Goal: Task Accomplishment & Management: Complete application form

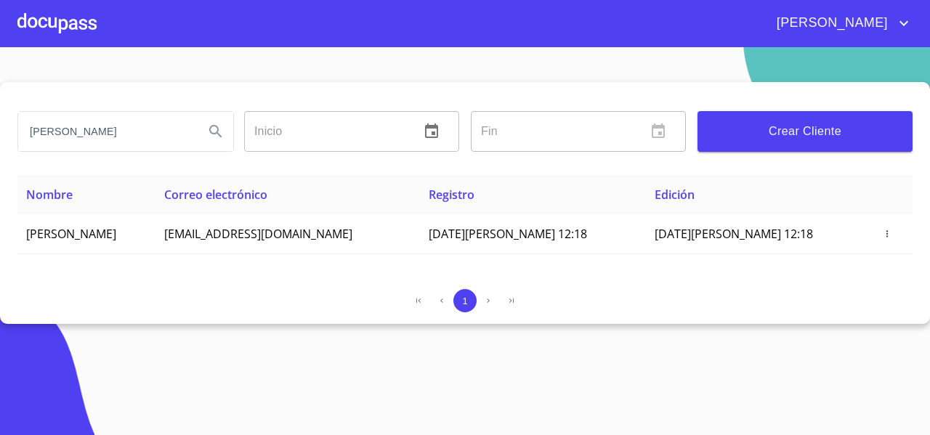
click at [44, 29] on div at bounding box center [56, 23] width 79 height 47
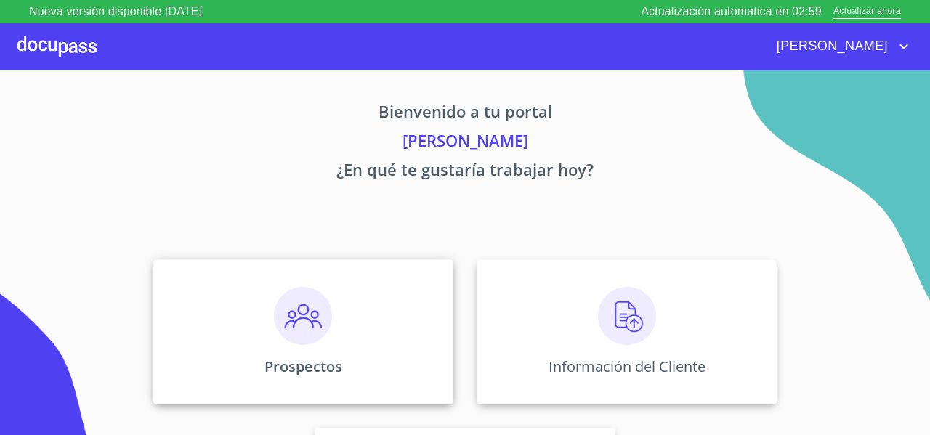
click at [193, 282] on div "Prospectos" at bounding box center [303, 332] width 300 height 145
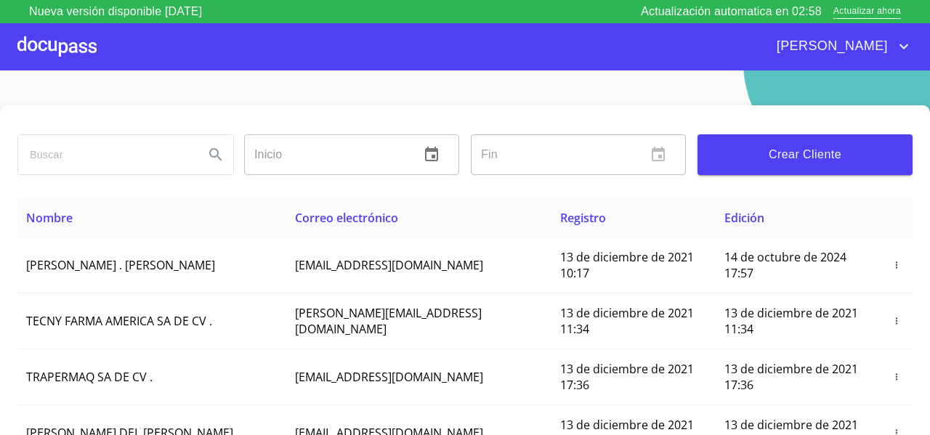
click at [45, 137] on input "search" at bounding box center [105, 154] width 174 height 39
type input "adan garcia"
click at [215, 151] on icon "Search" at bounding box center [215, 154] width 12 height 12
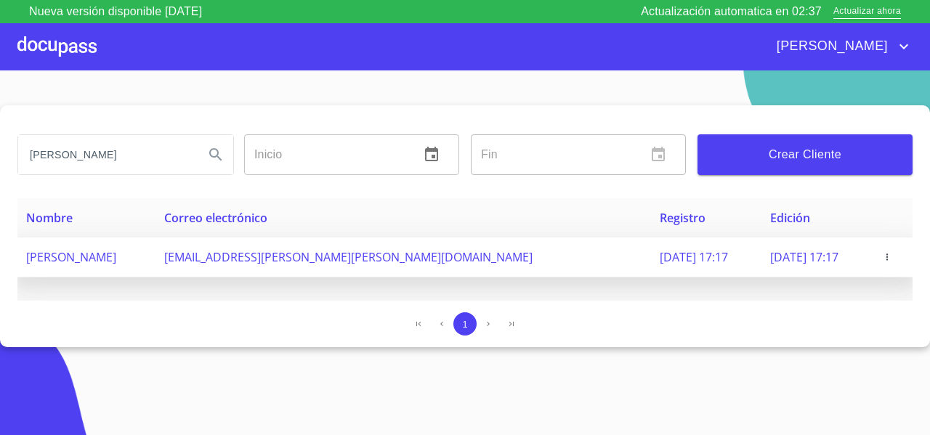
drag, startPoint x: 20, startPoint y: 260, endPoint x: 140, endPoint y: 268, distance: 120.9
click at [140, 268] on td "[PERSON_NAME] [PERSON_NAME]" at bounding box center [86, 258] width 138 height 40
click at [887, 258] on icon "button" at bounding box center [888, 257] width 10 height 10
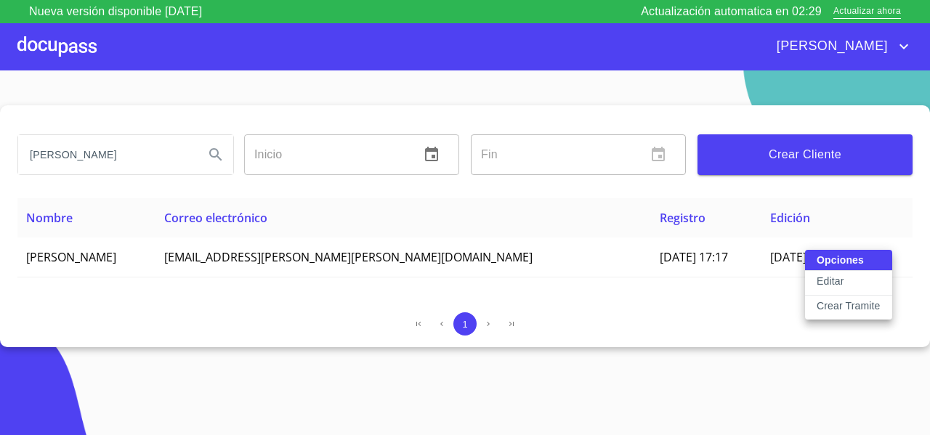
click at [819, 309] on p "Crear Tramite" at bounding box center [849, 306] width 64 height 15
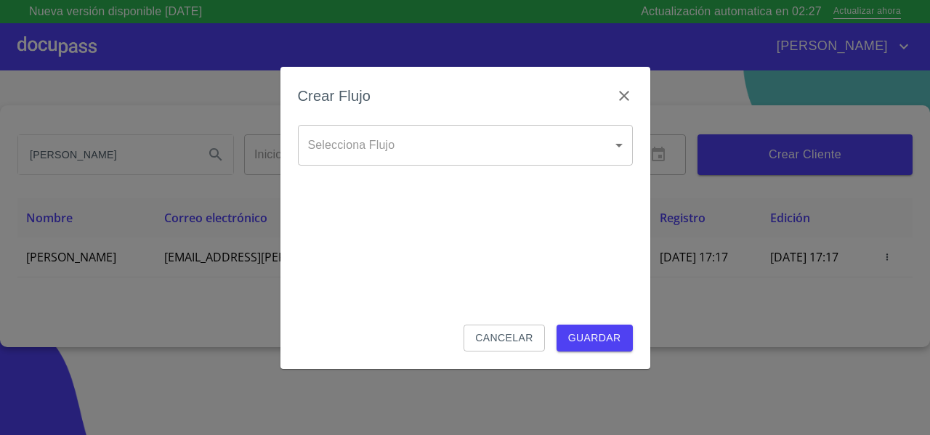
click at [355, 150] on body "Nueva versión disponible 4.02.10 Actualización automatica en 02:27 Actualizar a…" at bounding box center [465, 217] width 930 height 435
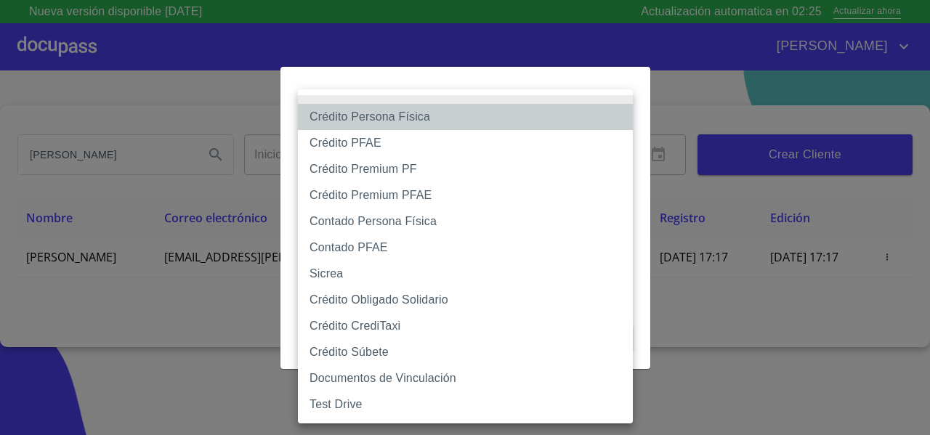
click at [330, 121] on li "Crédito Persona Física" at bounding box center [465, 117] width 335 height 26
type input "61b033e49b8c202ad5bb7912"
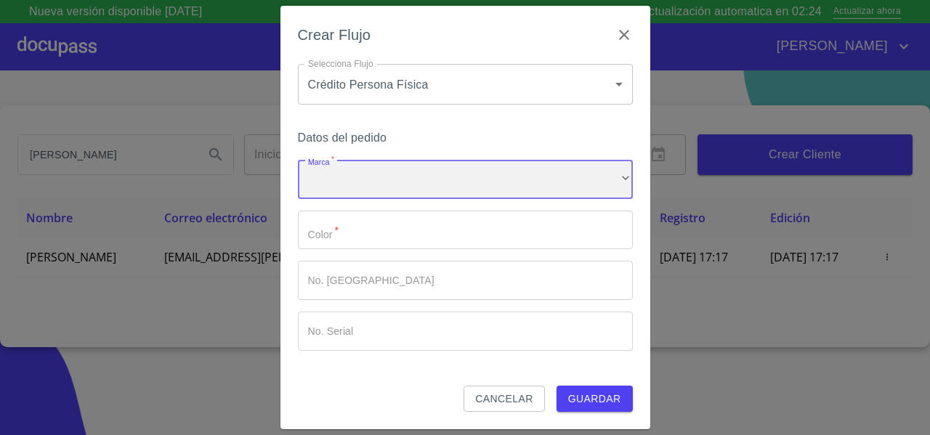
click at [318, 177] on div "​" at bounding box center [465, 179] width 335 height 39
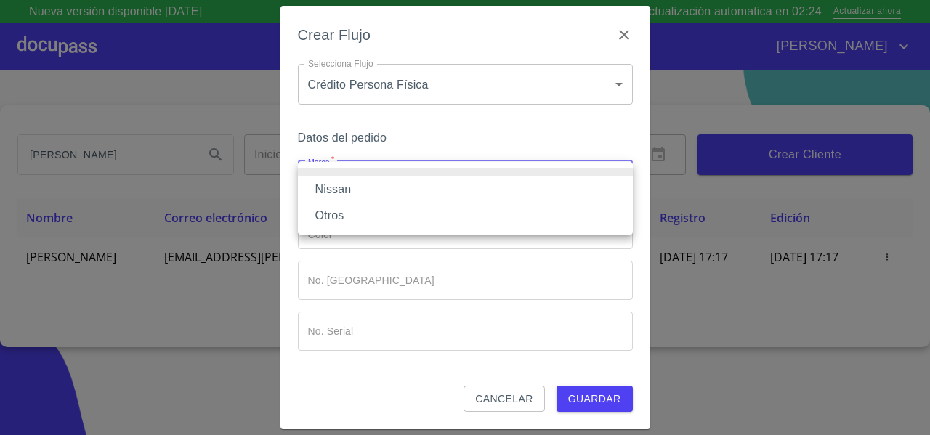
click at [316, 182] on li "Nissan" at bounding box center [465, 190] width 335 height 26
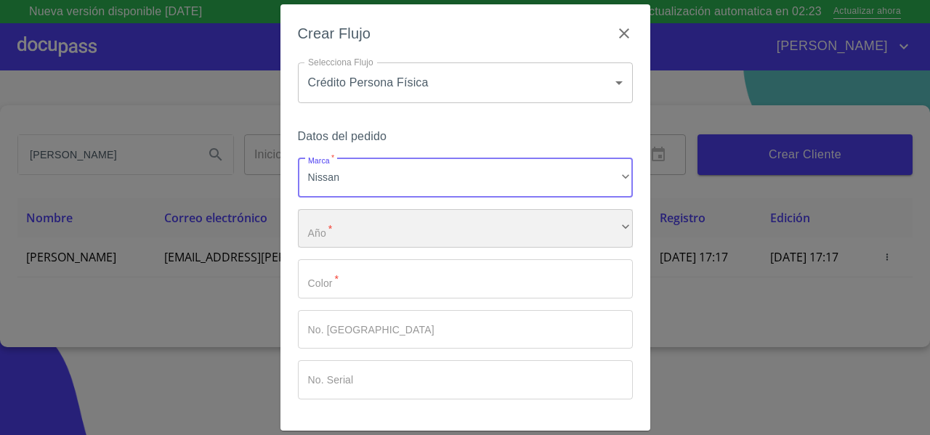
click at [320, 227] on div "​" at bounding box center [465, 228] width 335 height 39
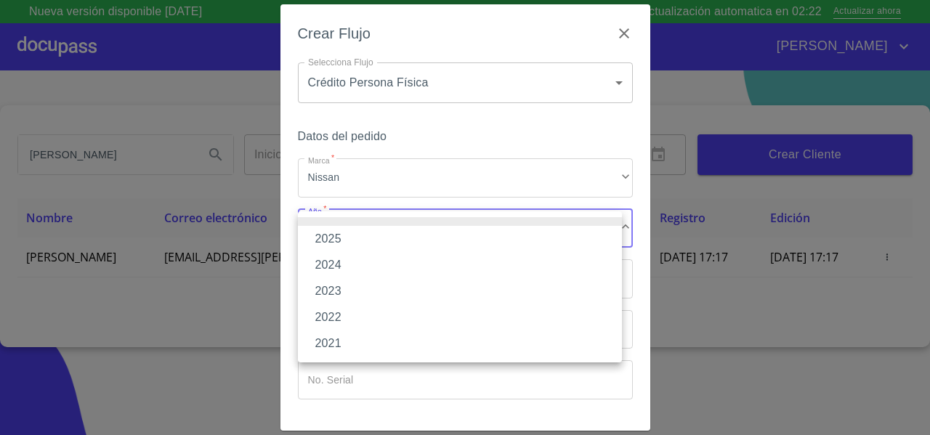
drag, startPoint x: 316, startPoint y: 238, endPoint x: 337, endPoint y: 260, distance: 29.8
click at [337, 260] on ul "2025 2024 2023 2022 2021" at bounding box center [460, 287] width 324 height 151
click at [325, 238] on li "2025" at bounding box center [460, 239] width 324 height 26
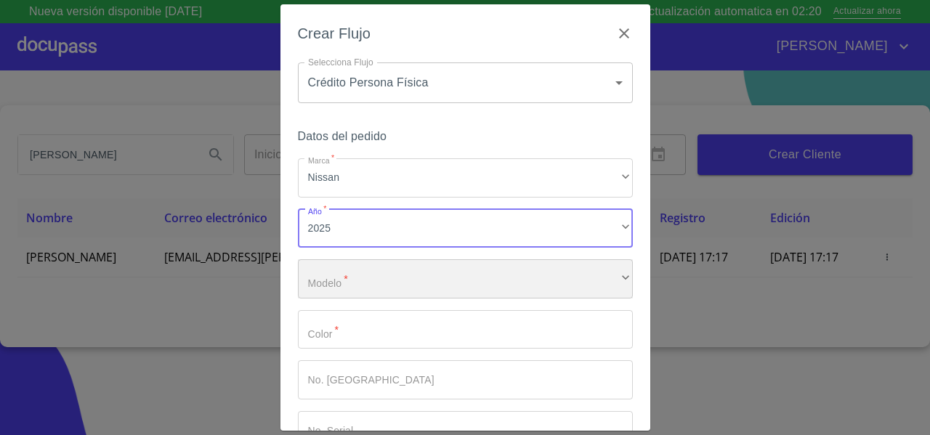
click at [321, 286] on div "​" at bounding box center [465, 279] width 335 height 39
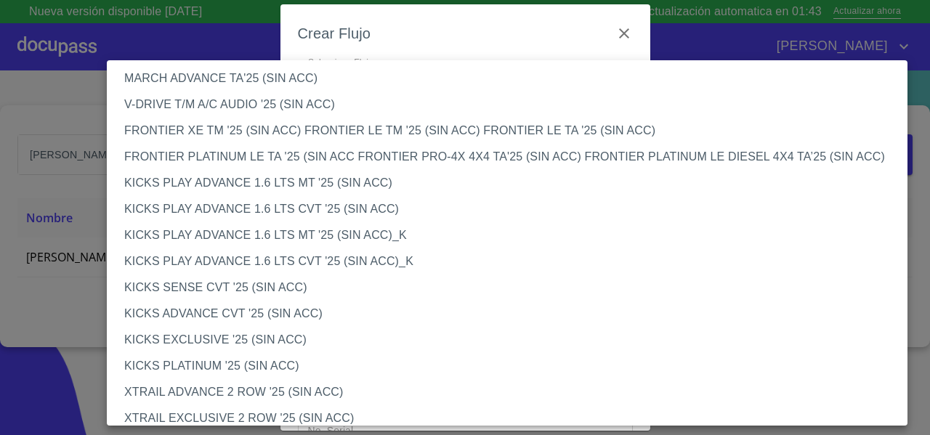
scroll to position [1224, 0]
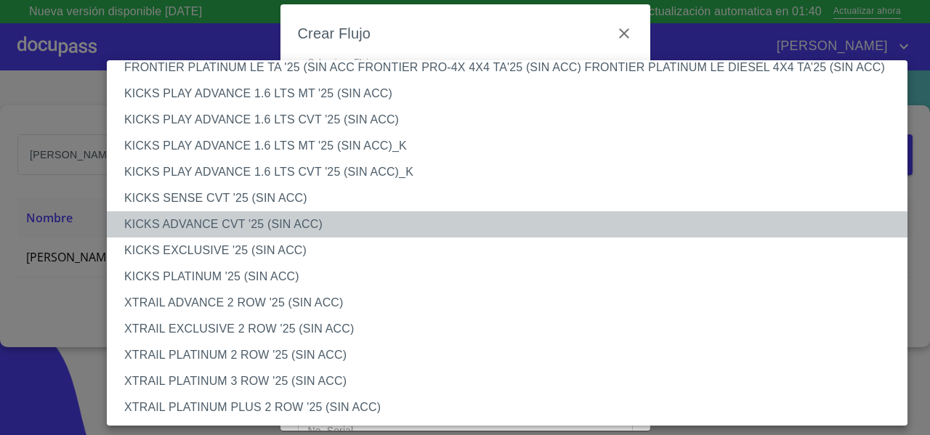
click at [189, 227] on li "KICKS ADVANCE CVT '25 (SIN ACC)" at bounding box center [513, 225] width 812 height 26
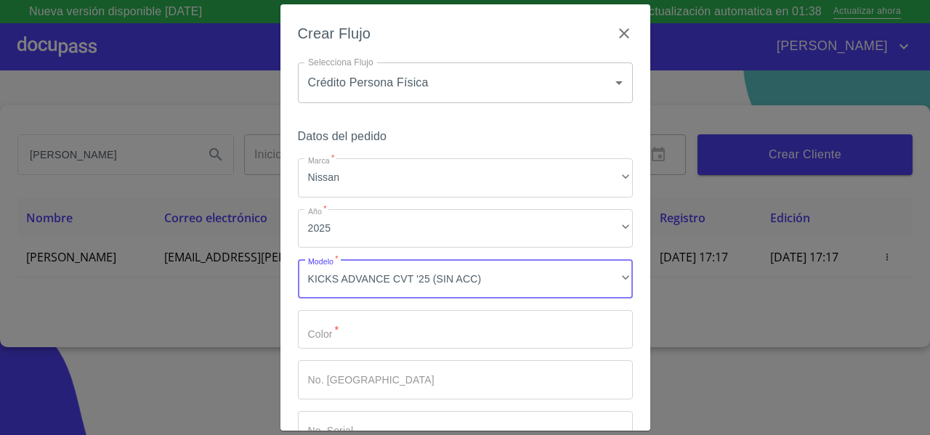
click at [390, 321] on input "Marca   *" at bounding box center [465, 329] width 335 height 39
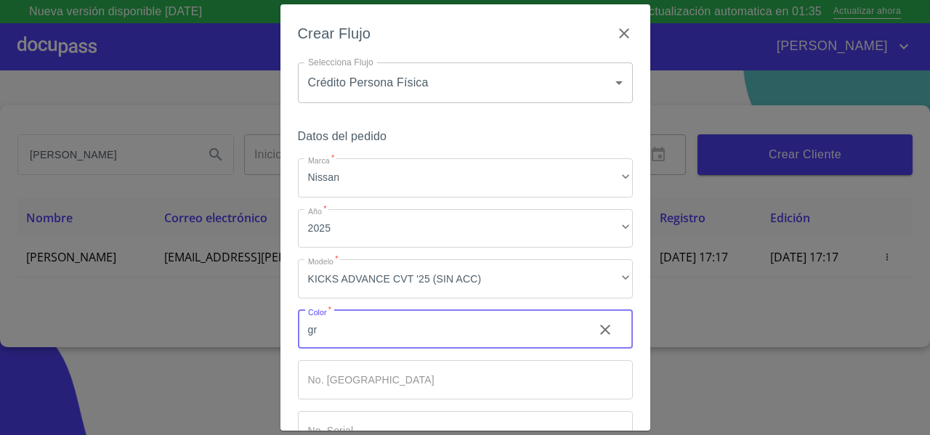
type input "g"
type input "GRIS"
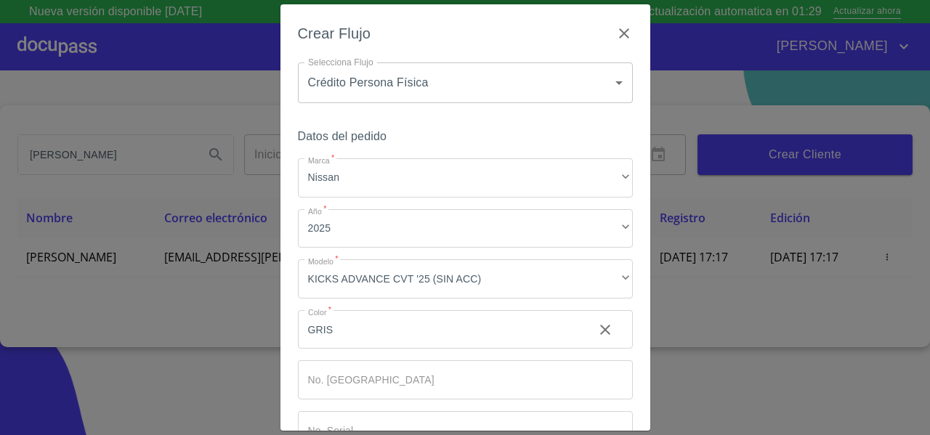
click at [651, 382] on div "Crear Flujo Selecciona Flujo Crédito Persona Física 61b033e49b8c202ad5bb7912 Se…" at bounding box center [465, 217] width 930 height 435
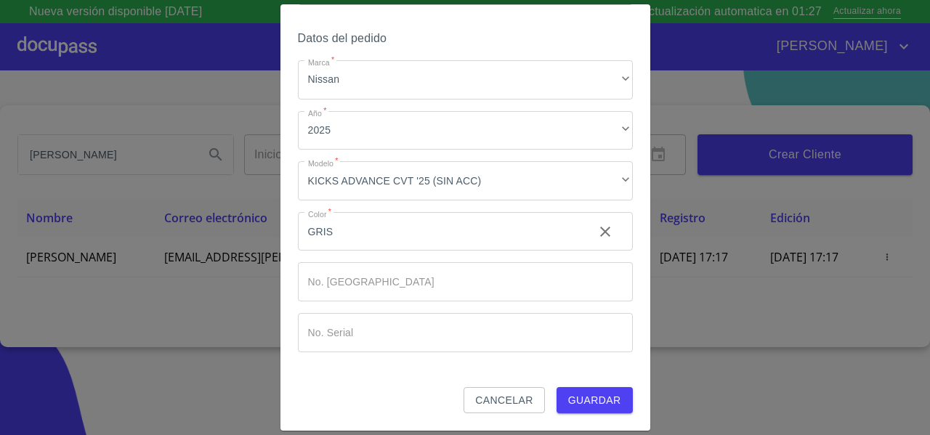
click at [583, 398] on span "Guardar" at bounding box center [594, 401] width 53 height 18
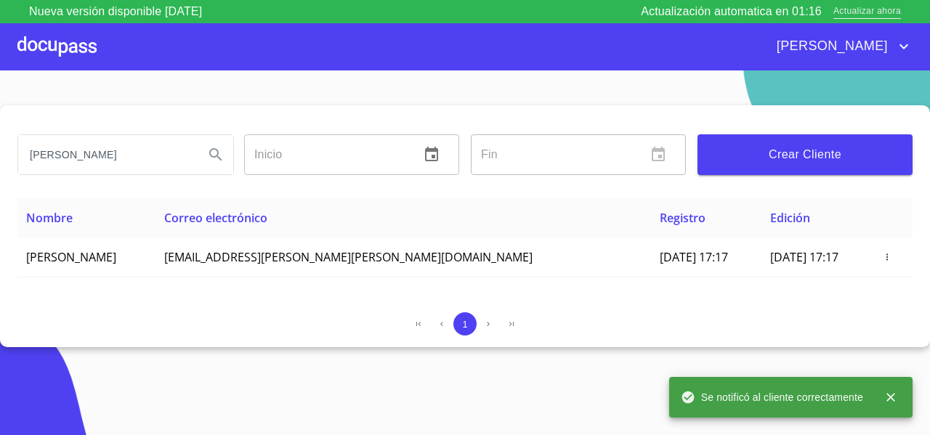
click at [868, 10] on span "Actualizar ahora" at bounding box center [868, 11] width 68 height 15
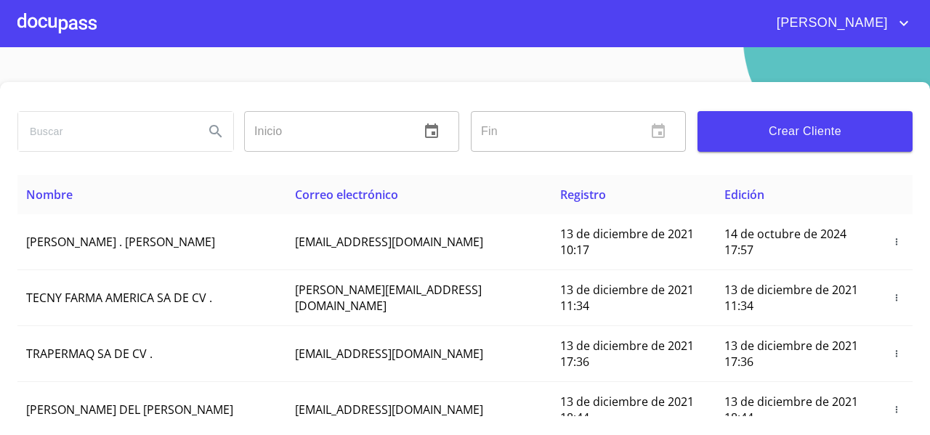
click at [50, 31] on div at bounding box center [56, 23] width 79 height 47
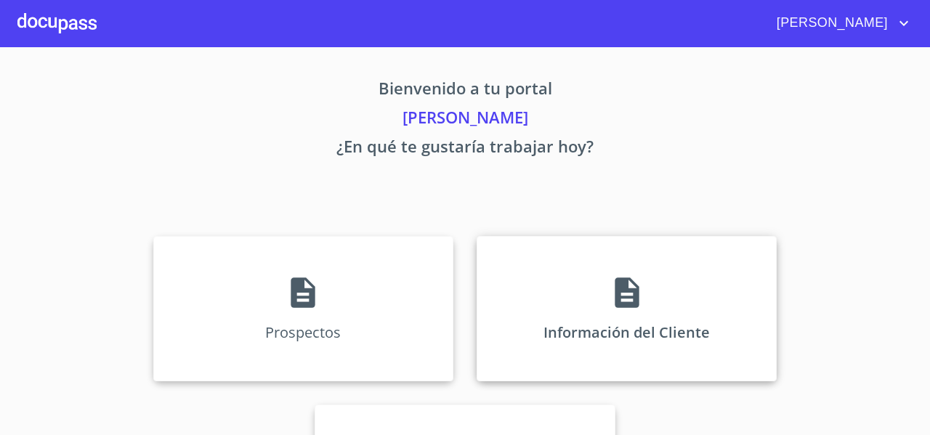
click at [538, 246] on div "Información del Cliente" at bounding box center [627, 308] width 300 height 145
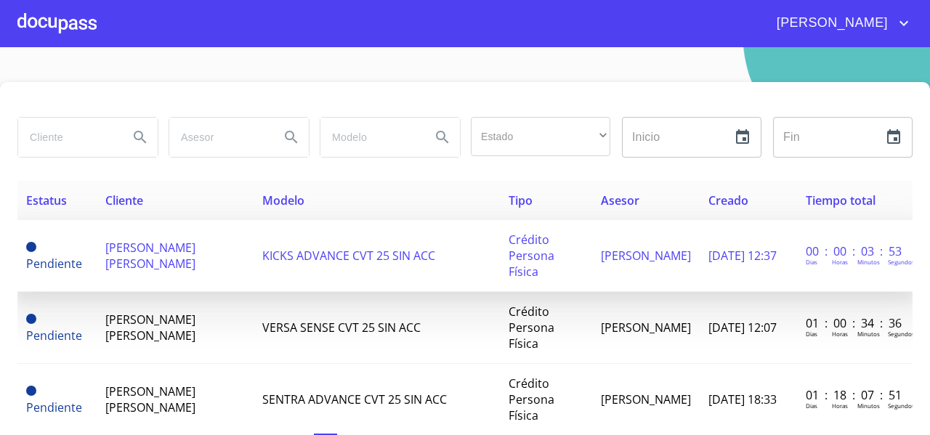
click at [169, 260] on span "[PERSON_NAME] [PERSON_NAME]" at bounding box center [150, 256] width 90 height 32
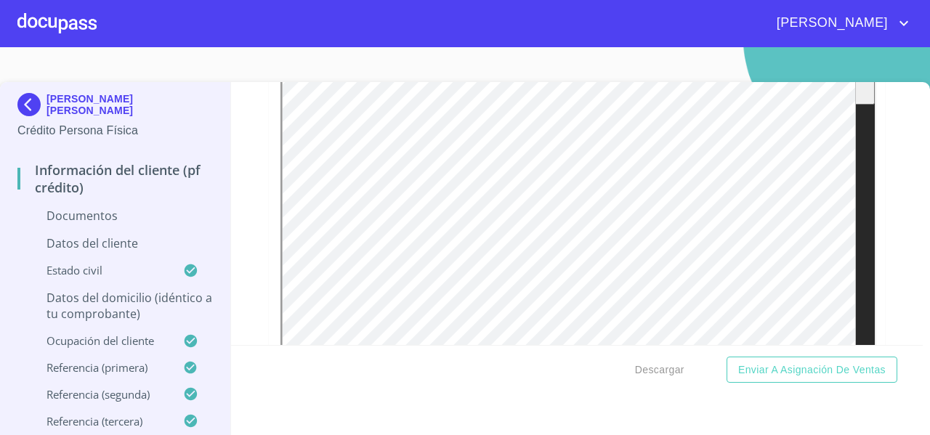
scroll to position [2297, 0]
click at [875, 261] on div "Información del cliente (PF crédito) Documentos Documento de identificación   *…" at bounding box center [577, 213] width 693 height 263
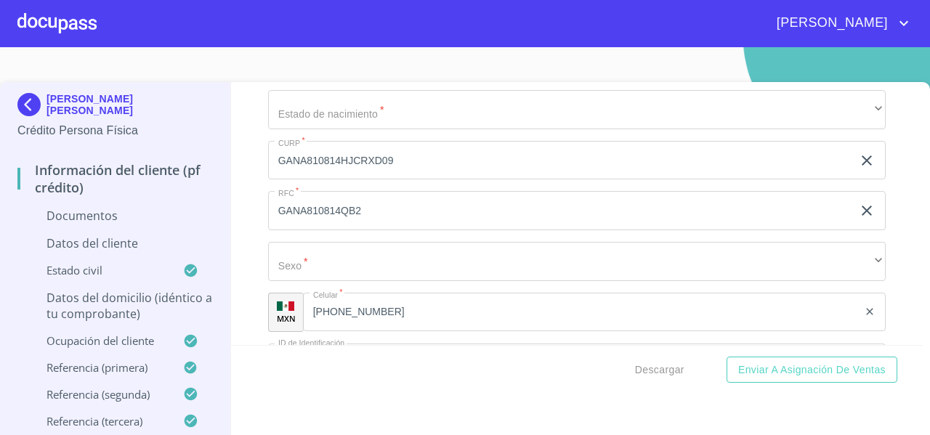
scroll to position [3322, 0]
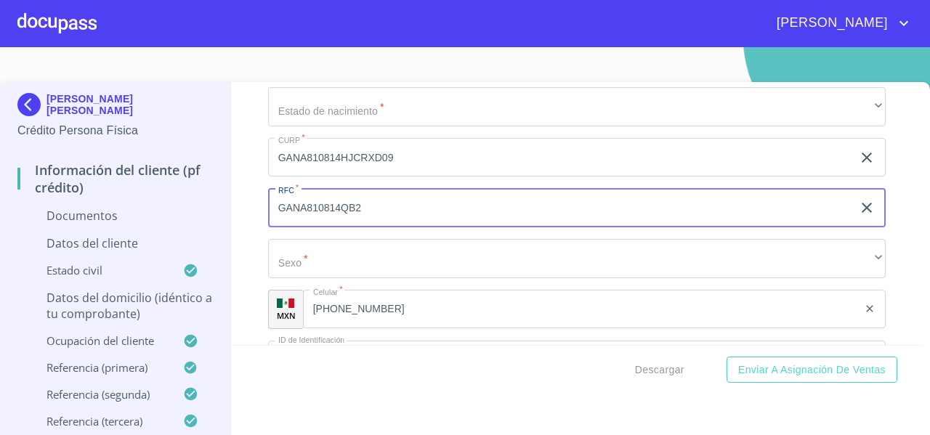
click at [366, 224] on input "GANA810814QB2" at bounding box center [560, 207] width 584 height 39
drag, startPoint x: 366, startPoint y: 224, endPoint x: 273, endPoint y: 225, distance: 93.1
click at [273, 225] on input "GANA810814QB2" at bounding box center [560, 207] width 584 height 39
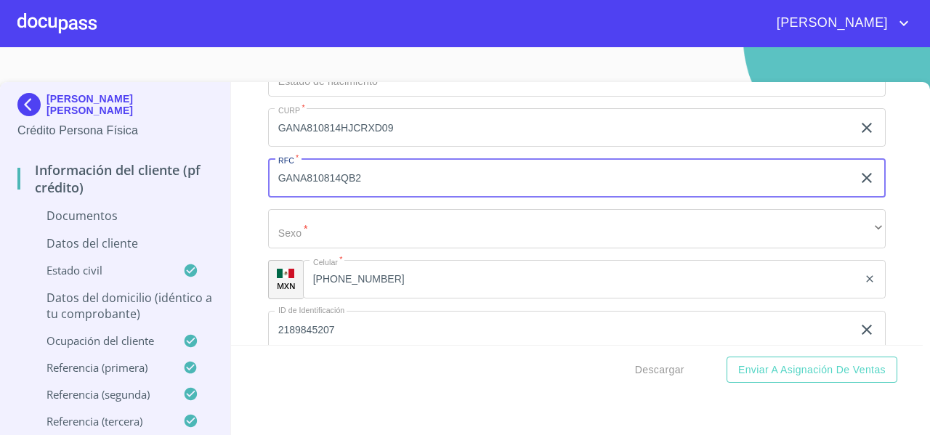
scroll to position [3354, 0]
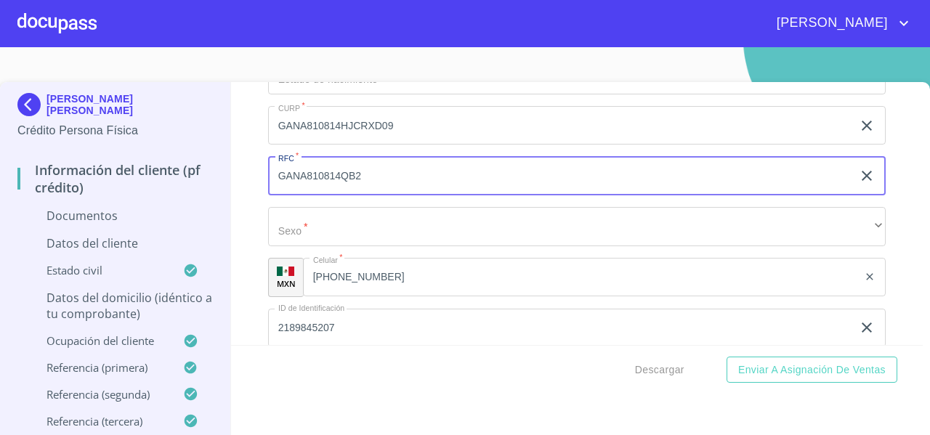
click at [397, 169] on div "Apellido Paterno   * GARCIA ​ Apellido Materno   * NUÑO ​ Primer nombre   * ADA…" at bounding box center [577, 25] width 618 height 670
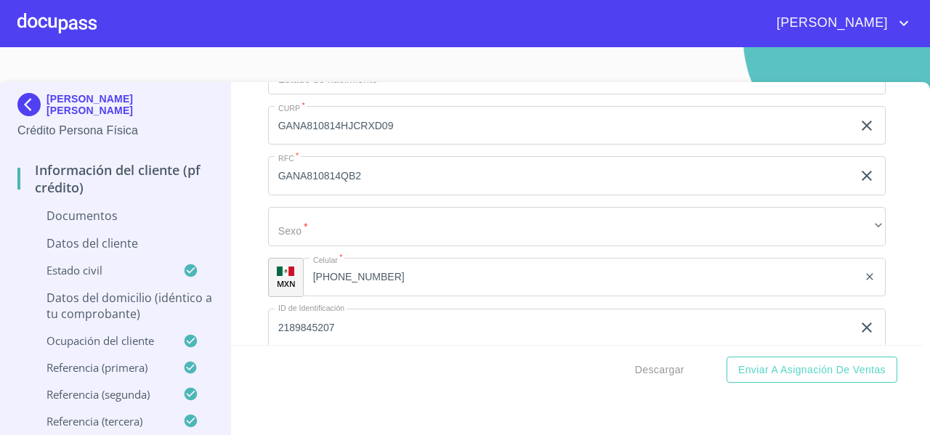
click at [385, 185] on input "GANA810814QB2" at bounding box center [560, 175] width 584 height 39
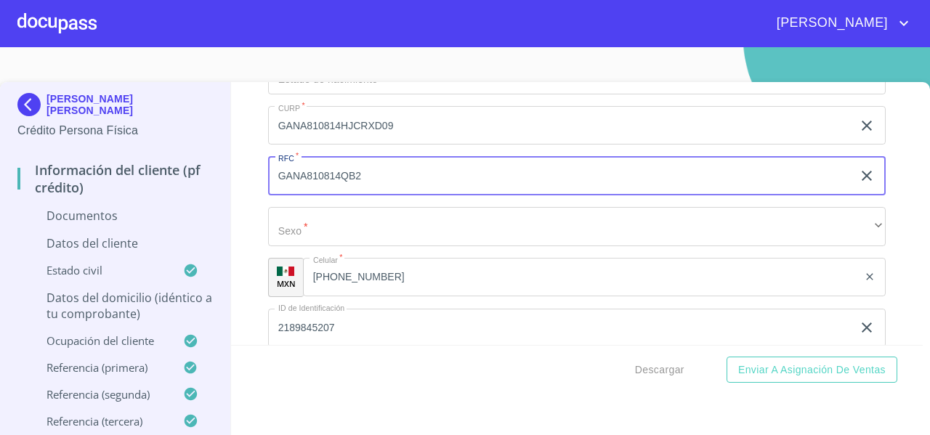
click at [385, 185] on input "GANA810814QB2" at bounding box center [560, 175] width 584 height 39
drag, startPoint x: 375, startPoint y: 193, endPoint x: 275, endPoint y: 193, distance: 100.3
click at [275, 193] on input "GANA810814UA3" at bounding box center [560, 175] width 584 height 39
type input "GANA810814UA3"
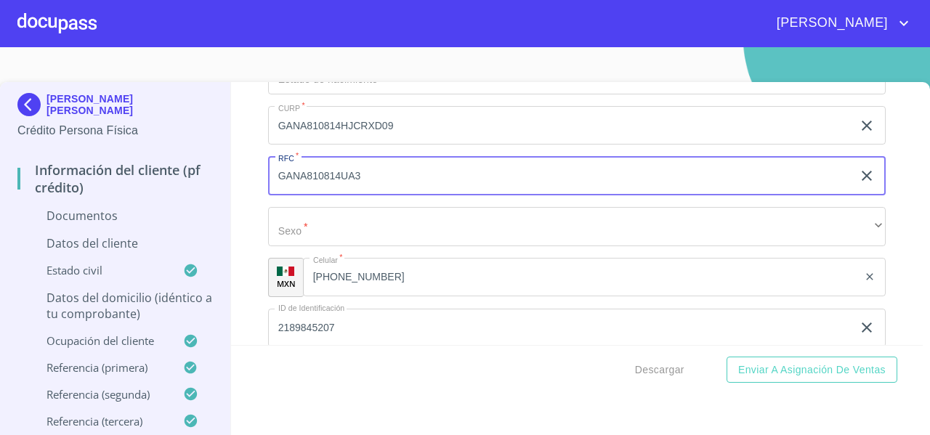
click at [249, 195] on div "Información del cliente (PF crédito) Documentos Documento de identificación   *…" at bounding box center [577, 213] width 693 height 263
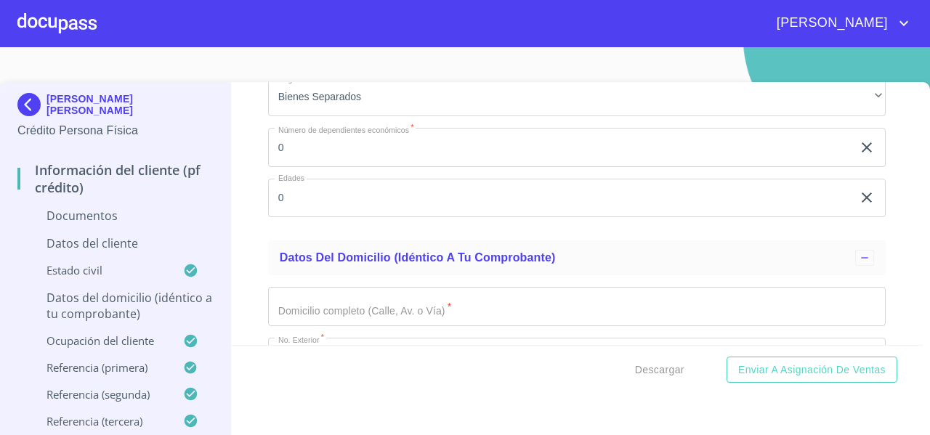
scroll to position [3947, 0]
click at [862, 153] on icon "clear input" at bounding box center [867, 148] width 10 height 10
click at [859, 207] on icon "clear input" at bounding box center [867, 198] width 17 height 17
click at [244, 244] on div "Información del cliente (PF crédito) Documentos Documento de identificación   *…" at bounding box center [577, 213] width 693 height 263
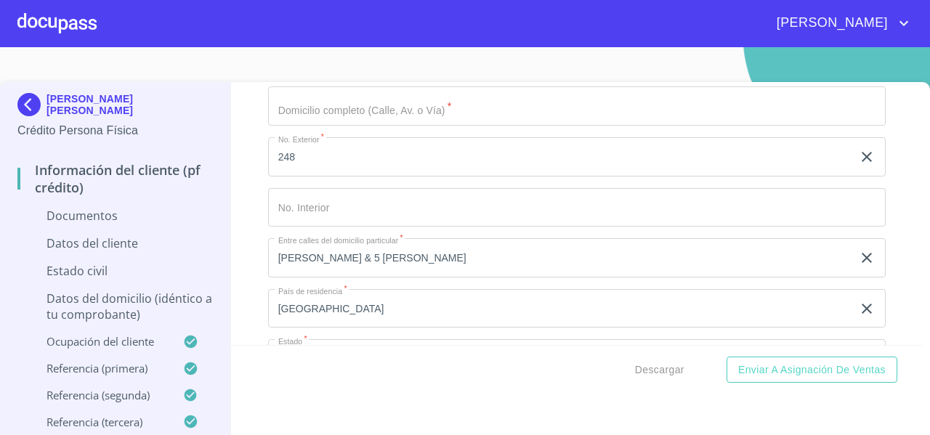
scroll to position [4157, 0]
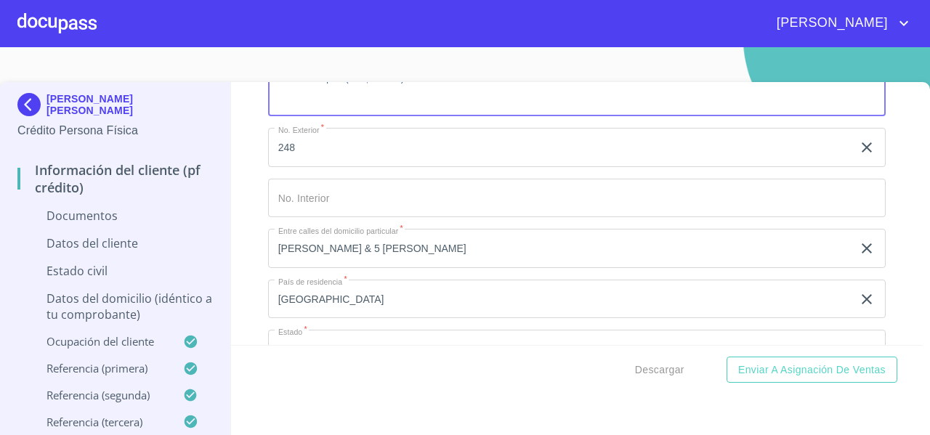
click at [305, 107] on input "Documento de identificación   *" at bounding box center [577, 96] width 618 height 39
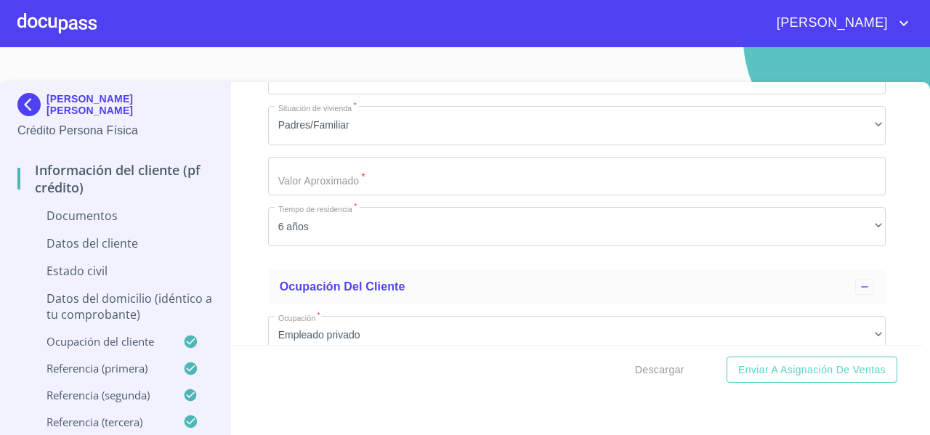
scroll to position [4586, 0]
click at [286, 191] on input "Documento de identificación   *" at bounding box center [577, 175] width 618 height 39
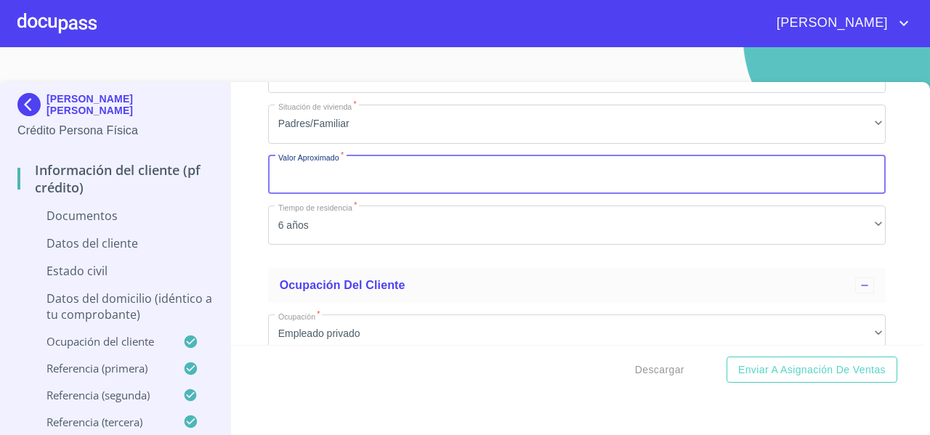
click at [259, 178] on div "Información del cliente (PF crédito) Documentos Documento de identificación   *…" at bounding box center [577, 213] width 693 height 263
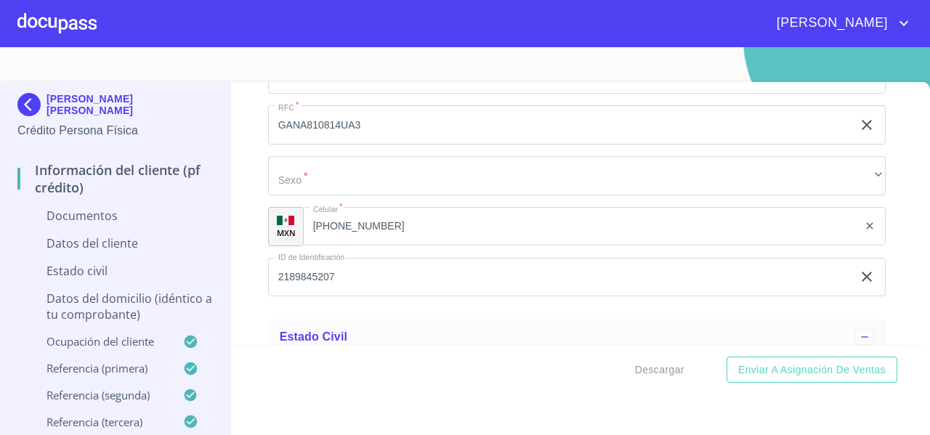
scroll to position [3334, 0]
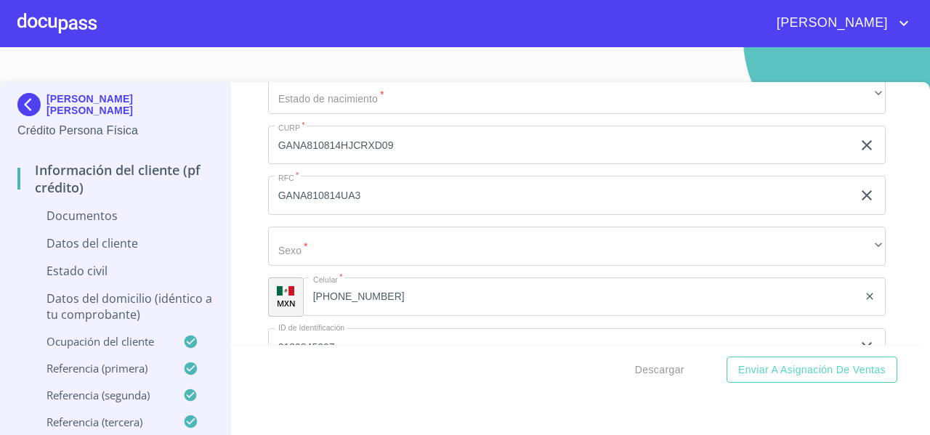
click at [422, 161] on input "GANA810814HJCRXD09" at bounding box center [560, 145] width 584 height 39
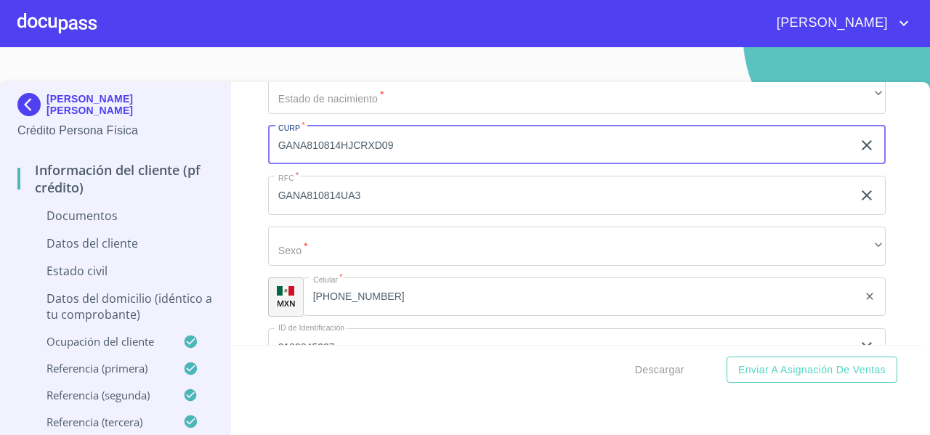
click at [422, 161] on input "GANA810814HJCRXD09" at bounding box center [560, 145] width 584 height 39
click at [238, 165] on div "Información del cliente (PF crédito) Documentos Documento de identificación   *…" at bounding box center [577, 213] width 693 height 263
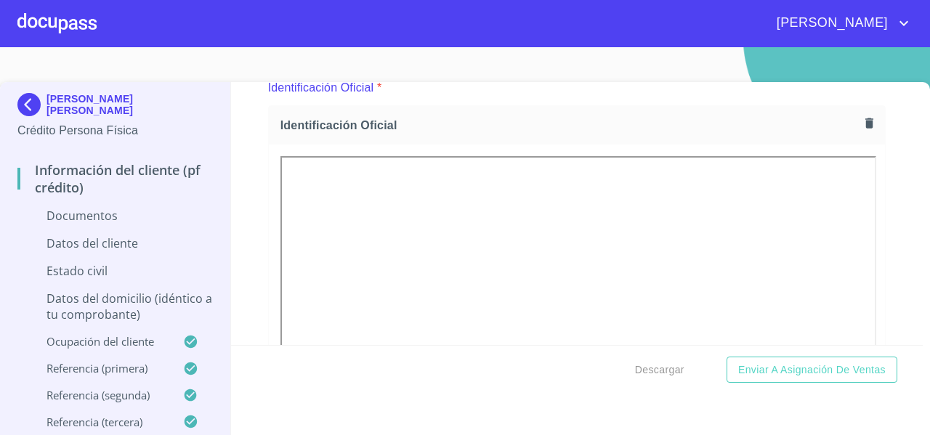
scroll to position [183, 0]
drag, startPoint x: 880, startPoint y: 210, endPoint x: 875, endPoint y: 223, distance: 13.8
click at [875, 223] on div "Información del cliente (PF crédito) Documentos Documento de identificación   *…" at bounding box center [577, 213] width 693 height 263
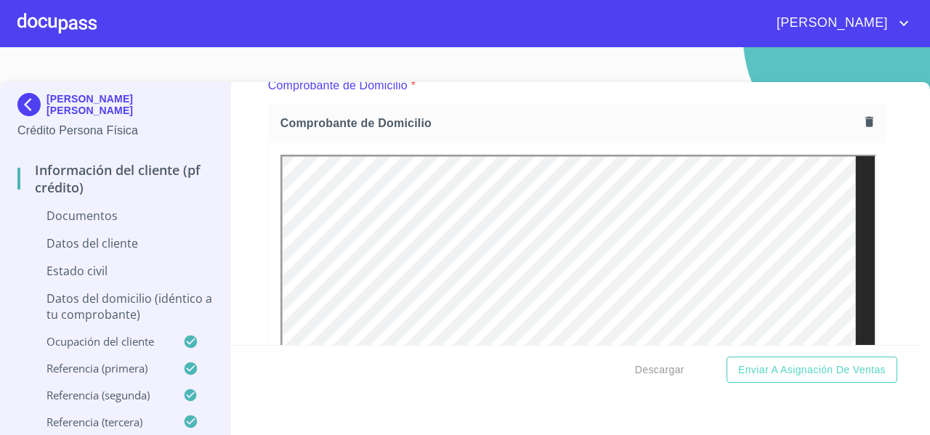
scroll to position [790, 0]
click at [860, 129] on button "button" at bounding box center [870, 123] width 20 height 20
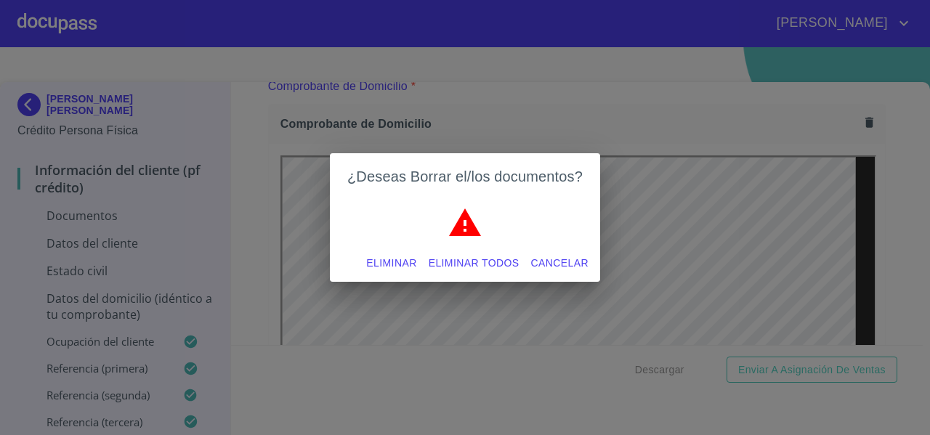
click at [485, 264] on span "Eliminar todos" at bounding box center [474, 263] width 91 height 18
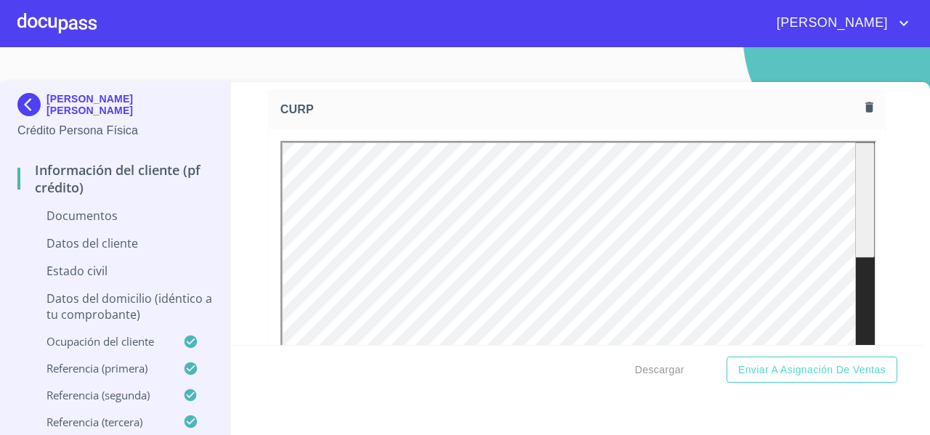
scroll to position [1875, 0]
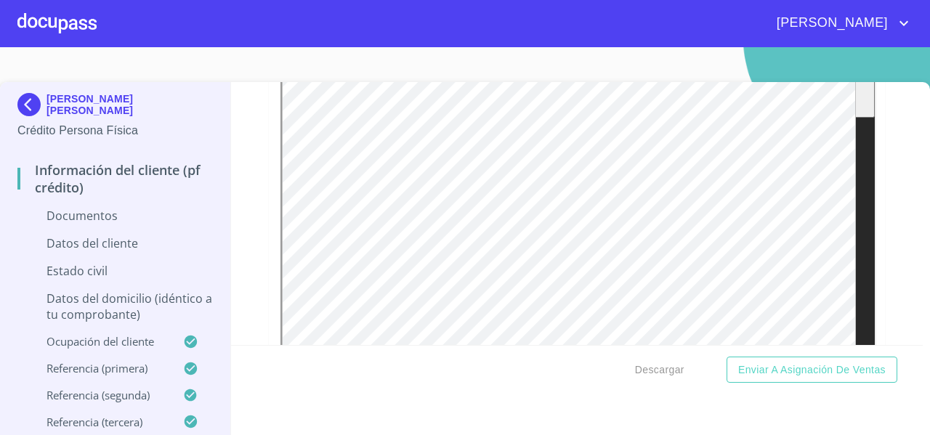
click at [596, 113] on button "Cerrar" at bounding box center [576, 105] width 39 height 15
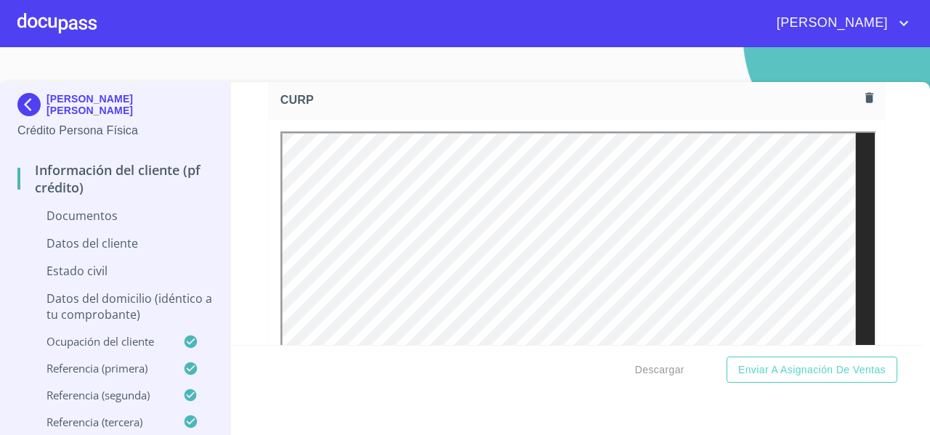
scroll to position [1740, 0]
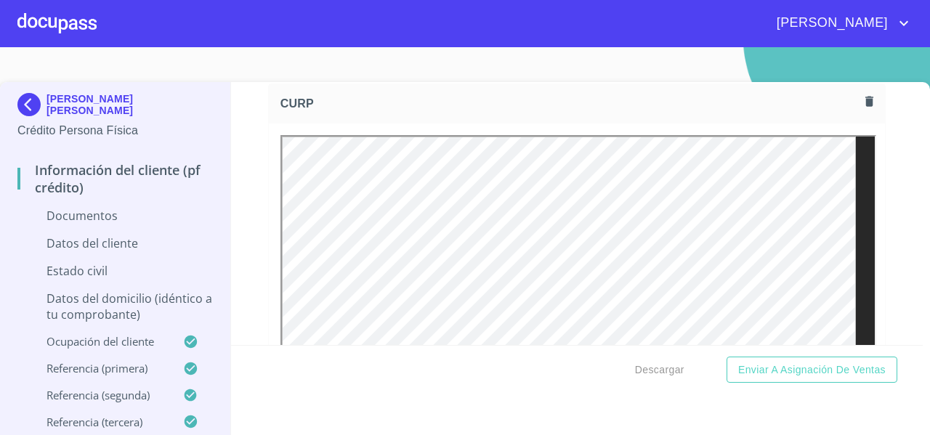
click at [843, 113] on div "CURP" at bounding box center [577, 103] width 616 height 39
click at [860, 107] on button "button" at bounding box center [870, 102] width 20 height 20
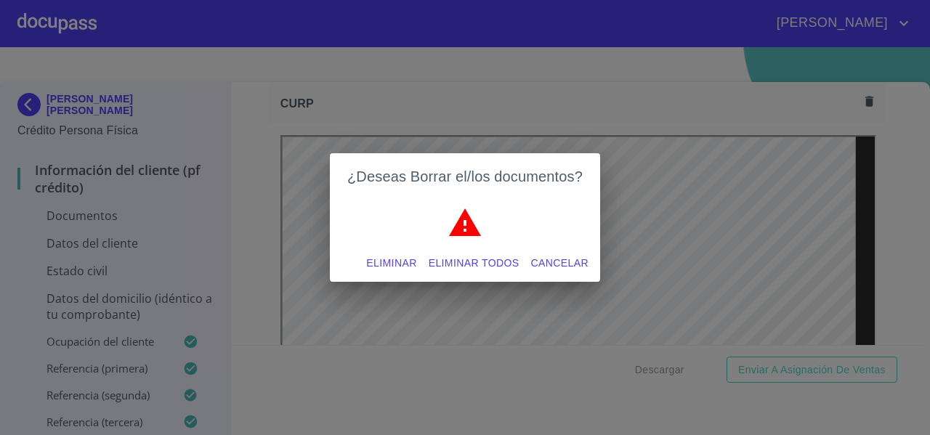
click at [504, 254] on span "Eliminar todos" at bounding box center [474, 263] width 91 height 18
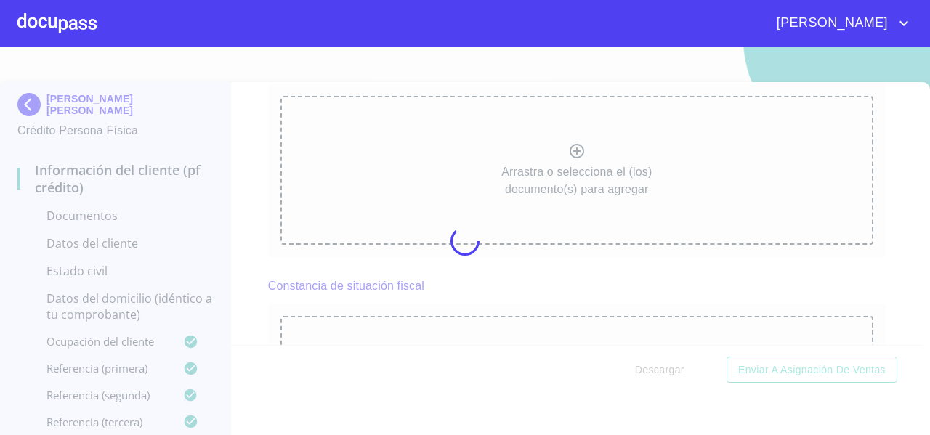
click at [373, 153] on div "Arrastra o selecciona el (los) documento(s) para agregar" at bounding box center [577, 170] width 593 height 148
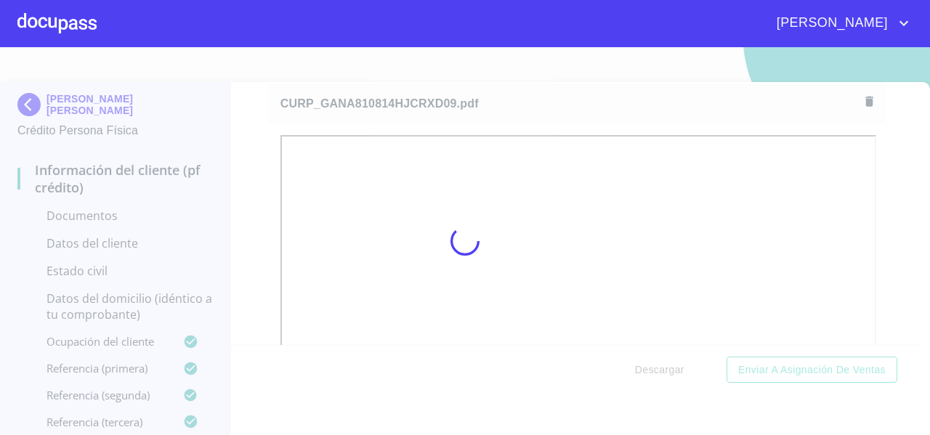
click at [877, 172] on div at bounding box center [465, 241] width 930 height 388
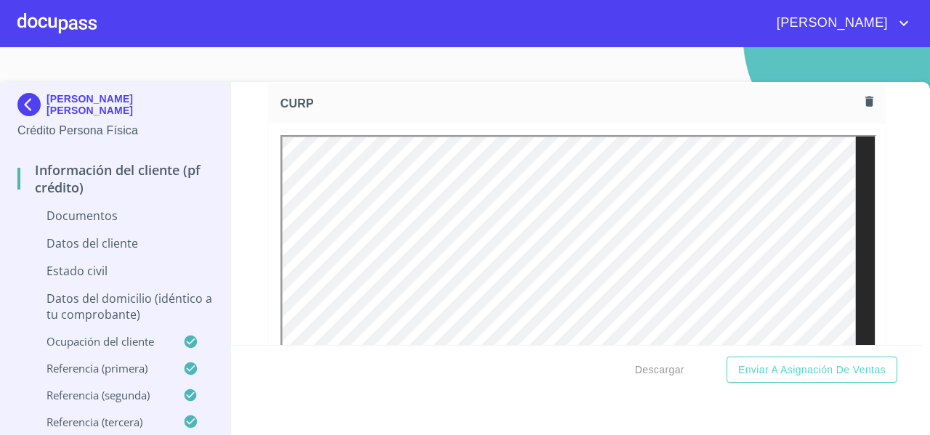
scroll to position [0, 0]
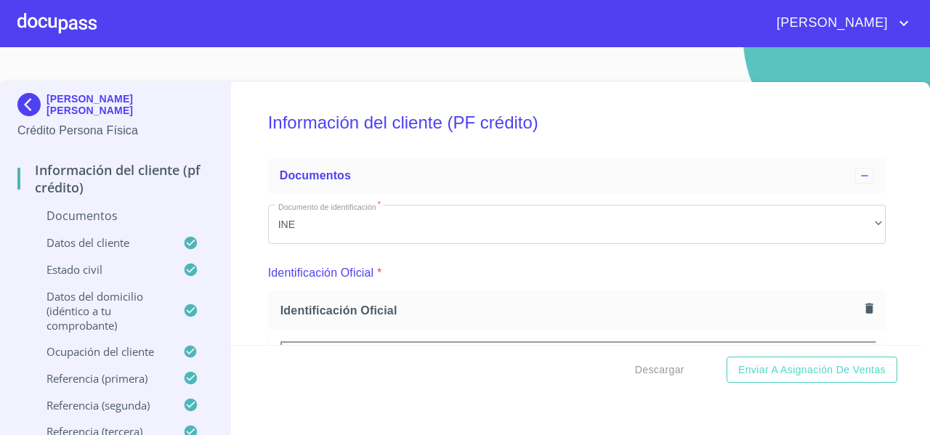
click at [58, 30] on div at bounding box center [56, 23] width 79 height 47
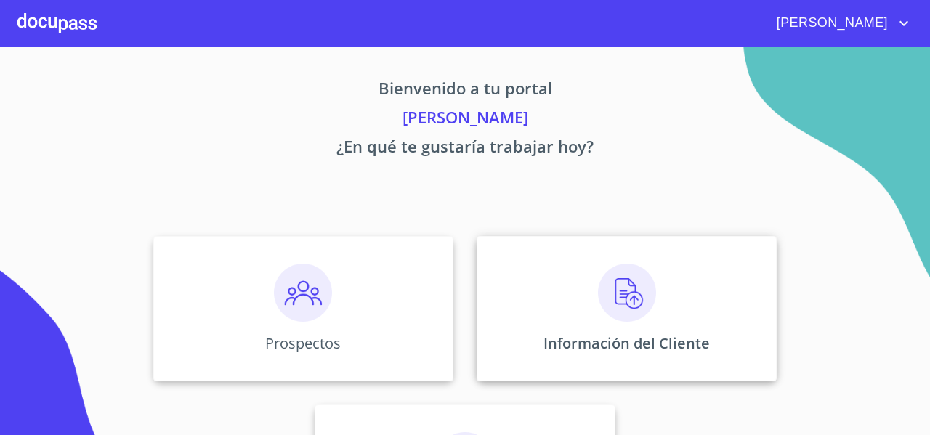
click at [519, 294] on div "Información del Cliente" at bounding box center [627, 308] width 300 height 145
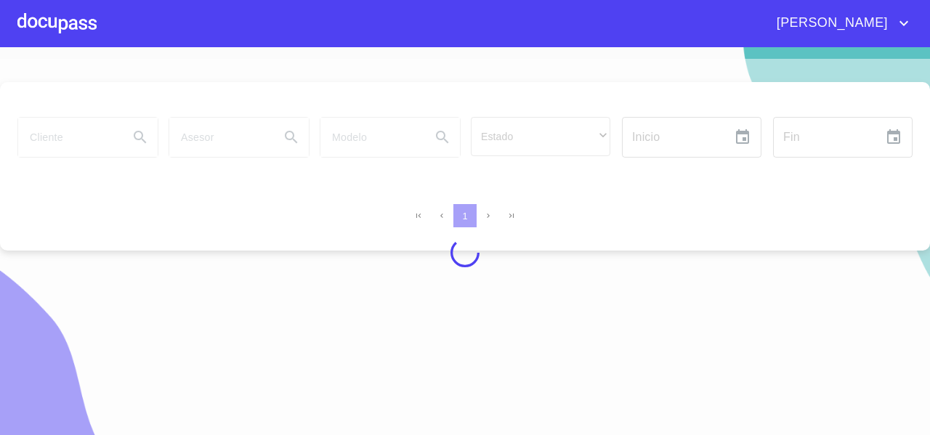
click at [52, 25] on div at bounding box center [56, 23] width 79 height 47
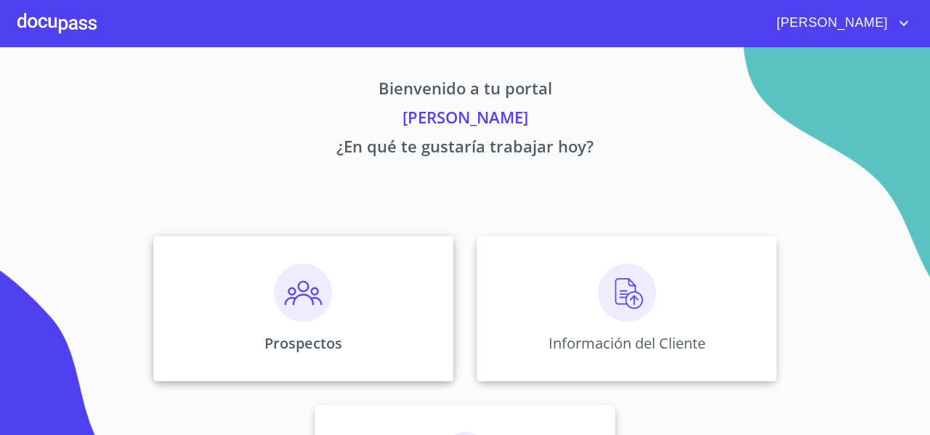
click at [220, 328] on div "Prospectos" at bounding box center [303, 308] width 300 height 145
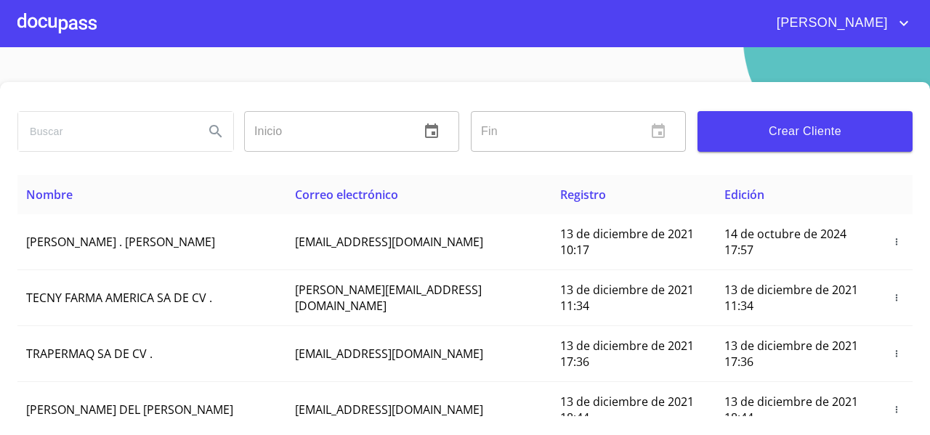
click at [28, 132] on input "search" at bounding box center [105, 131] width 174 height 39
click at [63, 136] on input "[PERSON_NAME]" at bounding box center [105, 131] width 174 height 39
type input "ADAN GARCIA"
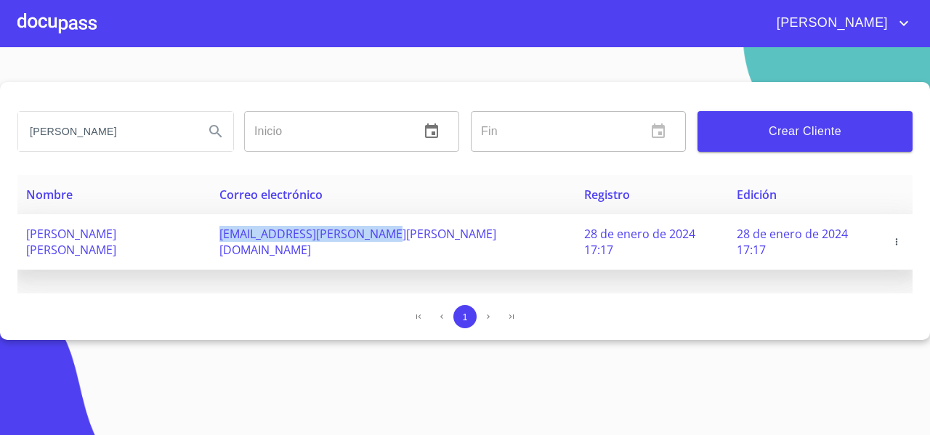
drag, startPoint x: 199, startPoint y: 239, endPoint x: 372, endPoint y: 248, distance: 173.2
click at [372, 248] on td "lic.adan.garcia@hotmail.com" at bounding box center [393, 242] width 365 height 56
copy span "lic.adan.garcia@hotmail.com"
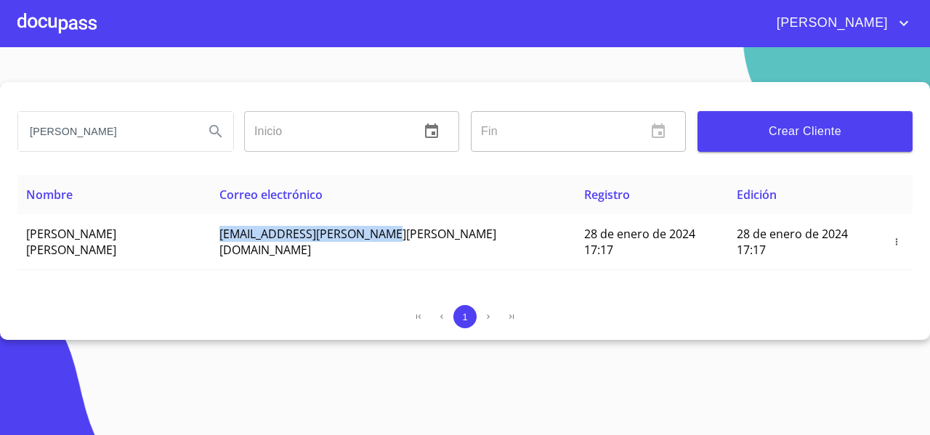
copy span "lic.adan.garcia@hotmail.com"
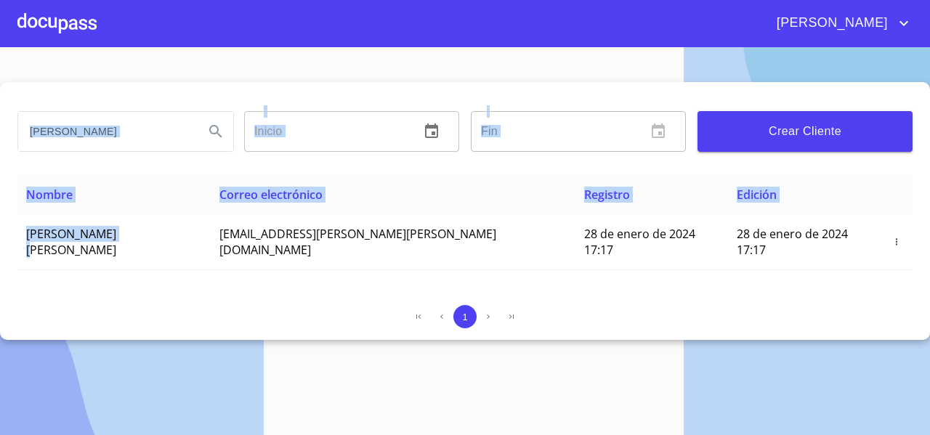
drag, startPoint x: 134, startPoint y: 232, endPoint x: 163, endPoint y: -88, distance: 321.1
click at [163, 0] on html "FERNANDO ADAN GARCIA Inicio ​ Fin ​ Crear Cliente Nombre Correo electrónico Reg…" at bounding box center [465, 217] width 930 height 435
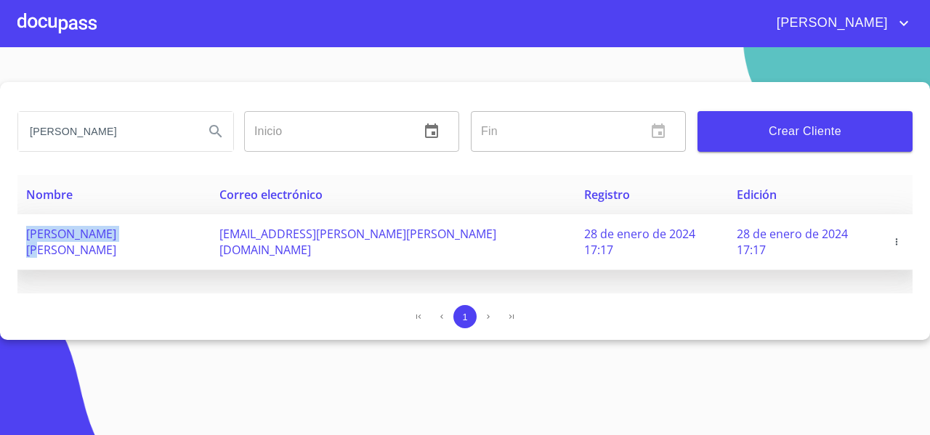
drag, startPoint x: 169, startPoint y: 228, endPoint x: 25, endPoint y: 252, distance: 146.6
click at [25, 252] on td "[PERSON_NAME] [PERSON_NAME]" at bounding box center [113, 242] width 193 height 56
copy span "[PERSON_NAME] [PERSON_NAME]"
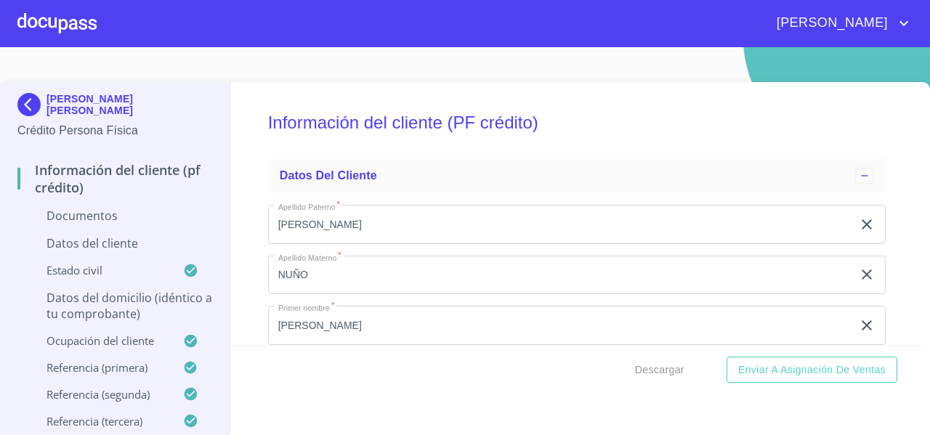
click at [33, 100] on img at bounding box center [31, 104] width 29 height 23
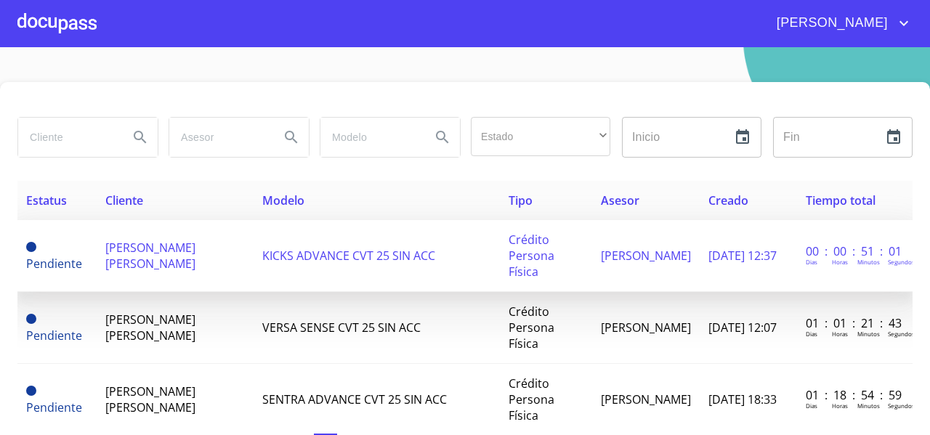
click at [151, 268] on td "[PERSON_NAME] [PERSON_NAME]" at bounding box center [176, 256] width 158 height 72
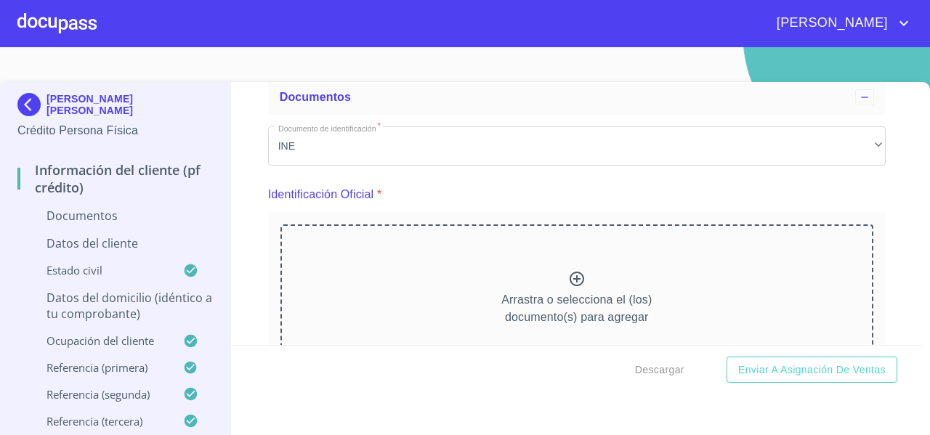
scroll to position [76, 0]
click at [371, 300] on div "Arrastra o selecciona el (los) documento(s) para agregar" at bounding box center [577, 301] width 593 height 148
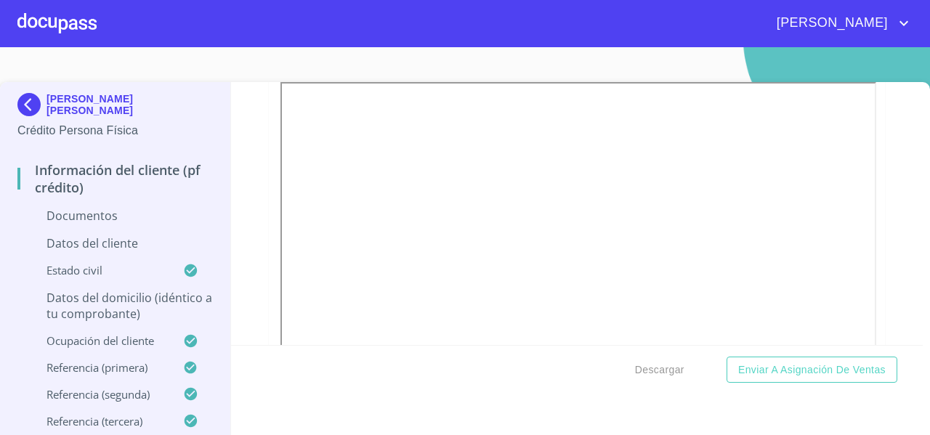
scroll to position [802, 0]
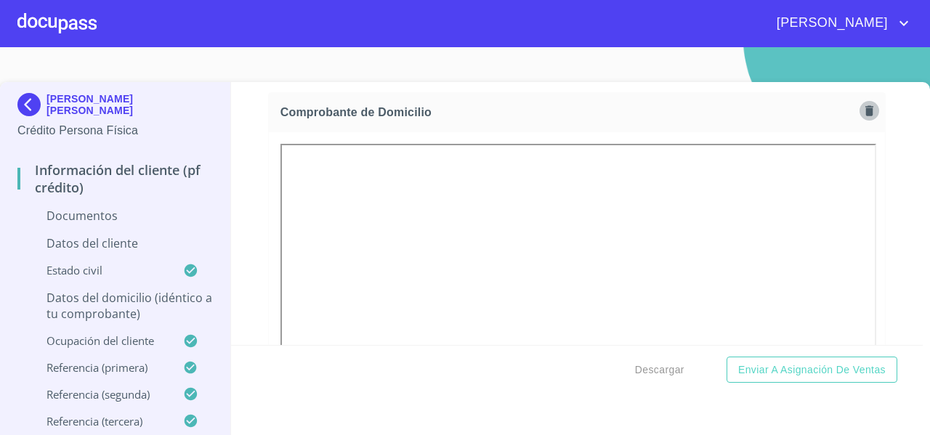
click at [860, 118] on button "button" at bounding box center [870, 111] width 20 height 20
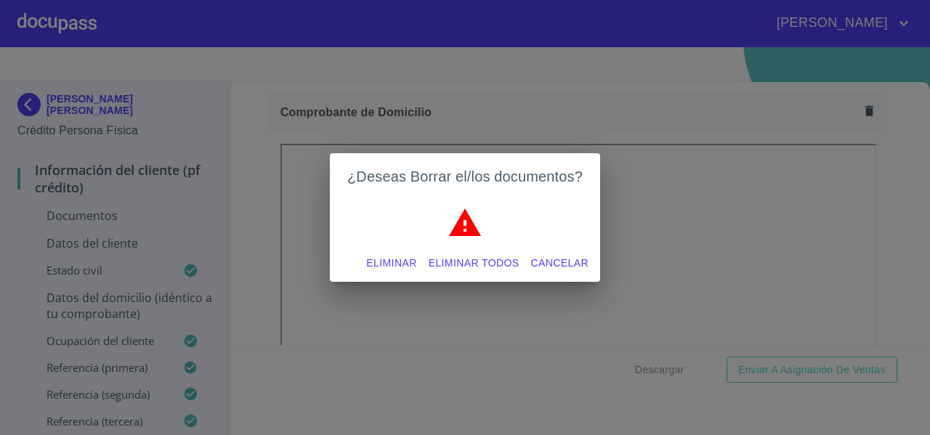
click at [470, 260] on span "Eliminar todos" at bounding box center [474, 263] width 91 height 18
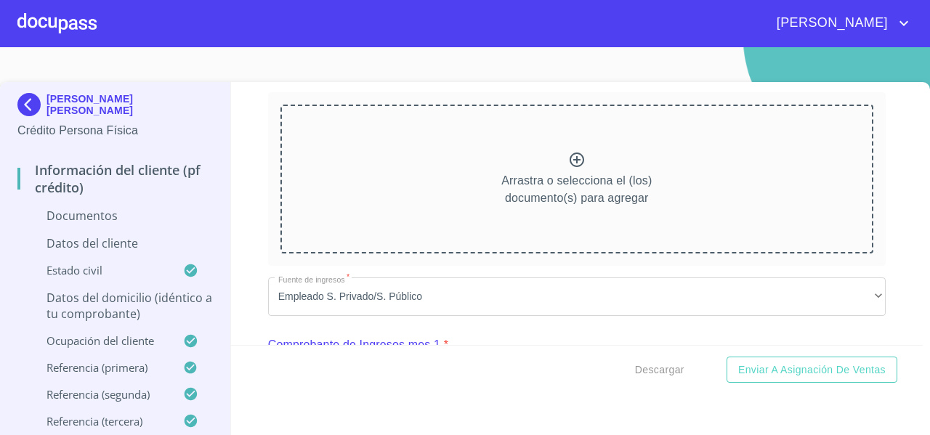
click at [363, 172] on div "Arrastra o selecciona el (los) documento(s) para agregar" at bounding box center [577, 179] width 593 height 148
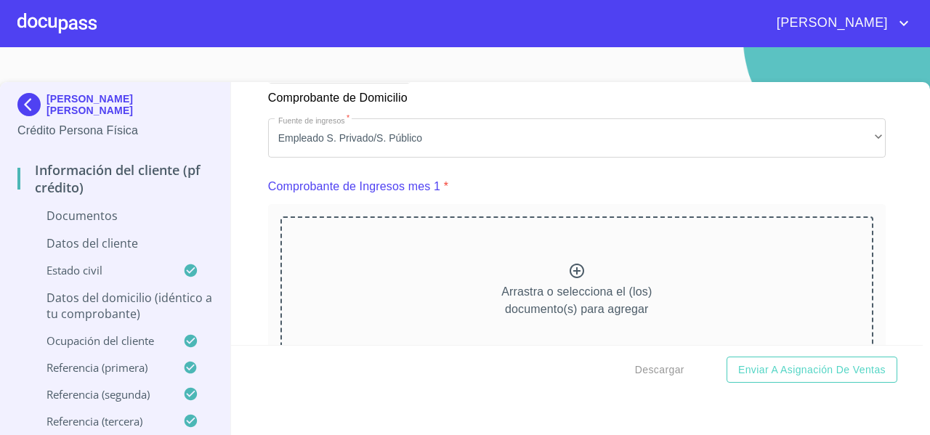
scroll to position [1436, 0]
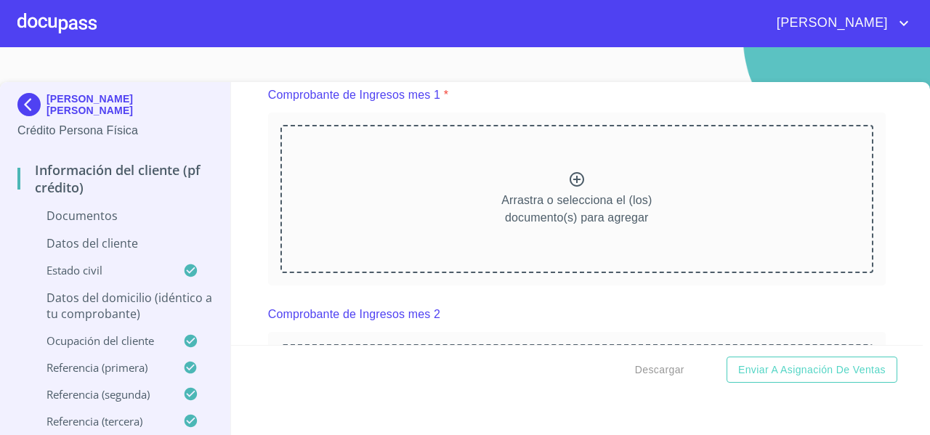
click at [872, 194] on div "Información del cliente (PF crédito) Documentos Documento de identificación   *…" at bounding box center [577, 213] width 693 height 263
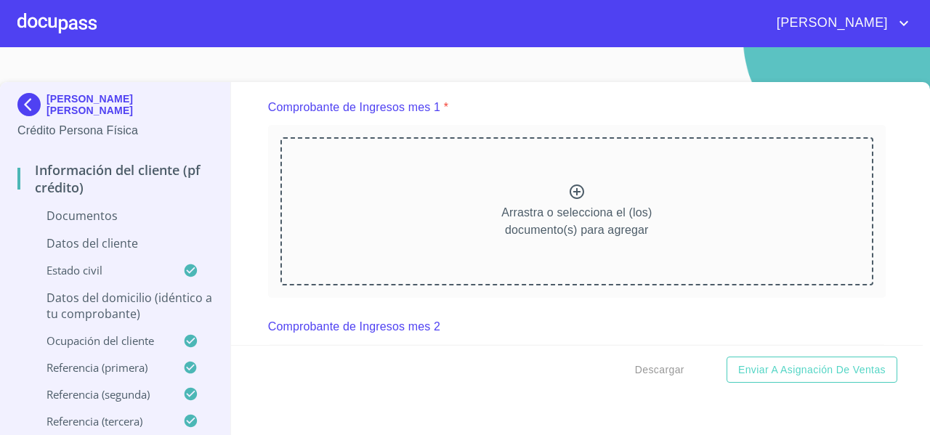
scroll to position [1438, 0]
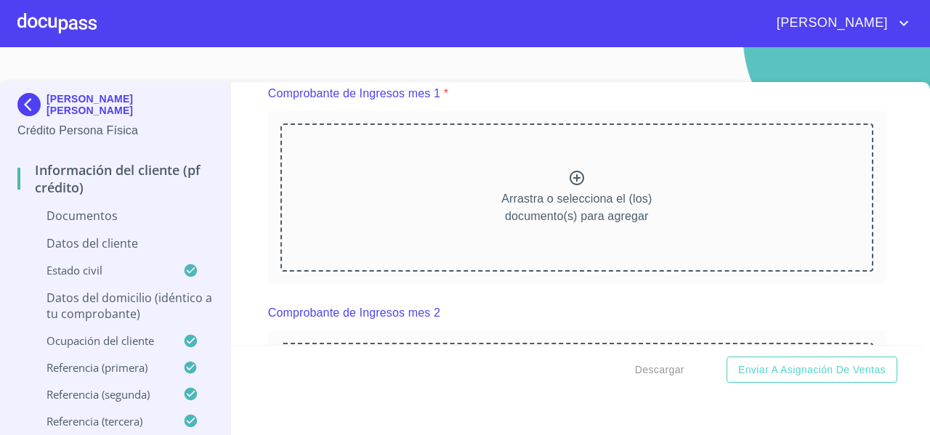
click at [468, 222] on div "Arrastra o selecciona el (los) documento(s) para agregar" at bounding box center [577, 198] width 593 height 148
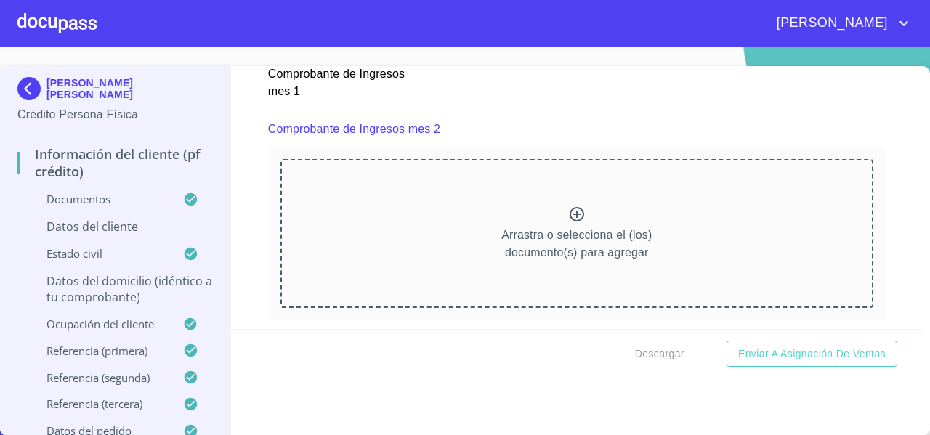
scroll to position [2008, 0]
click at [547, 226] on div "Arrastra o selecciona el (los) documento(s) para agregar" at bounding box center [577, 232] width 593 height 148
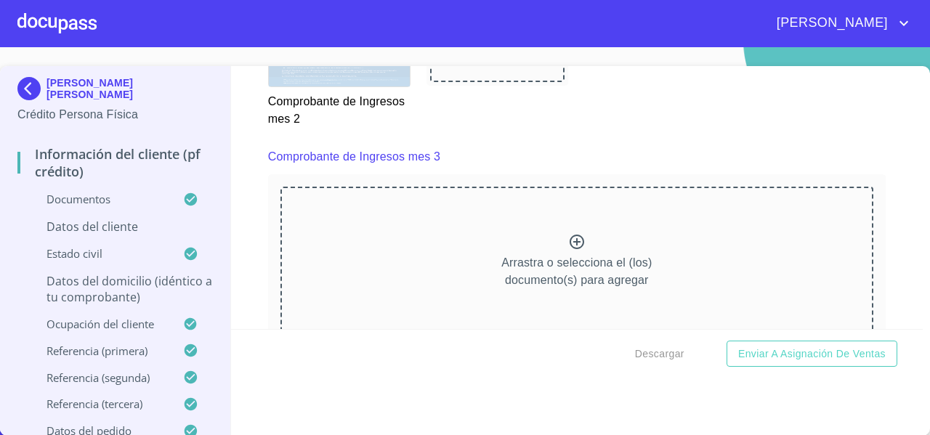
scroll to position [2602, 0]
click at [586, 278] on p "Arrastra o selecciona el (los) documento(s) para agregar" at bounding box center [577, 271] width 150 height 35
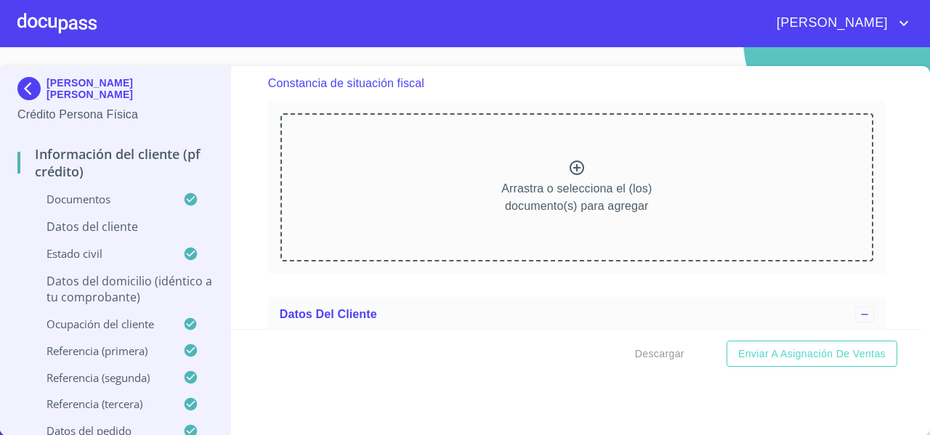
scroll to position [3917, 0]
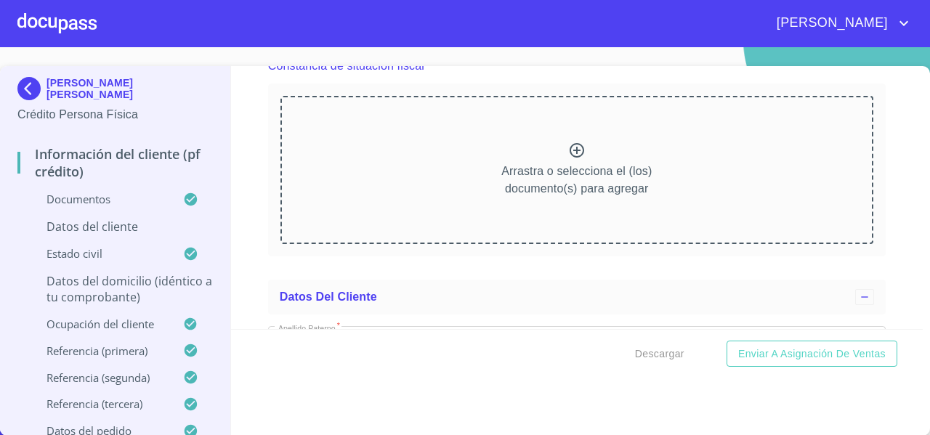
click at [443, 193] on div "Arrastra o selecciona el (los) documento(s) para agregar" at bounding box center [577, 170] width 593 height 148
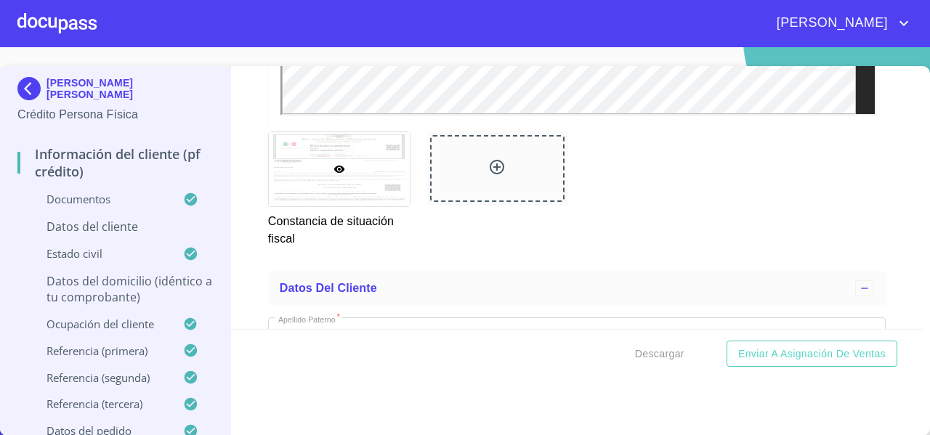
scroll to position [4328, 0]
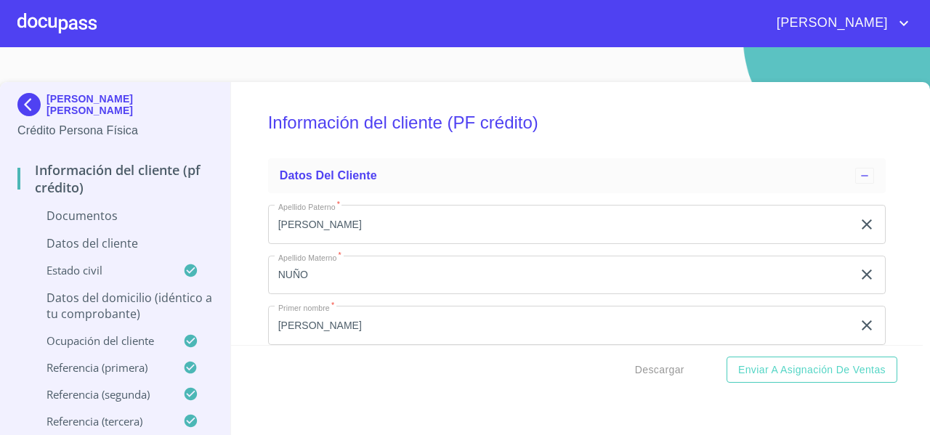
click at [32, 105] on img at bounding box center [31, 104] width 29 height 23
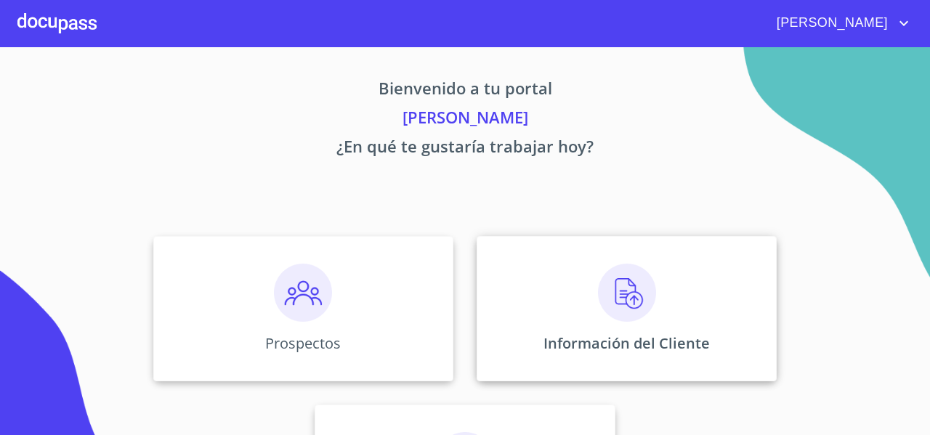
click at [552, 279] on div "Información del Cliente" at bounding box center [627, 308] width 300 height 145
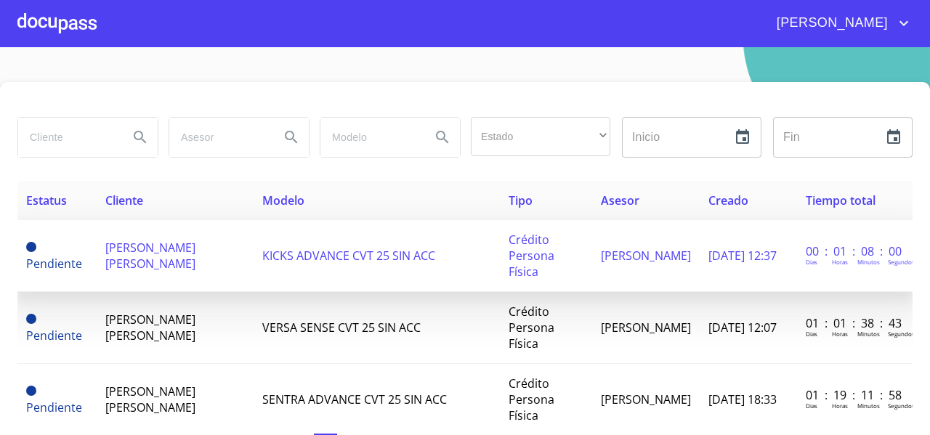
click at [153, 261] on span "[PERSON_NAME] [PERSON_NAME]" at bounding box center [150, 256] width 90 height 32
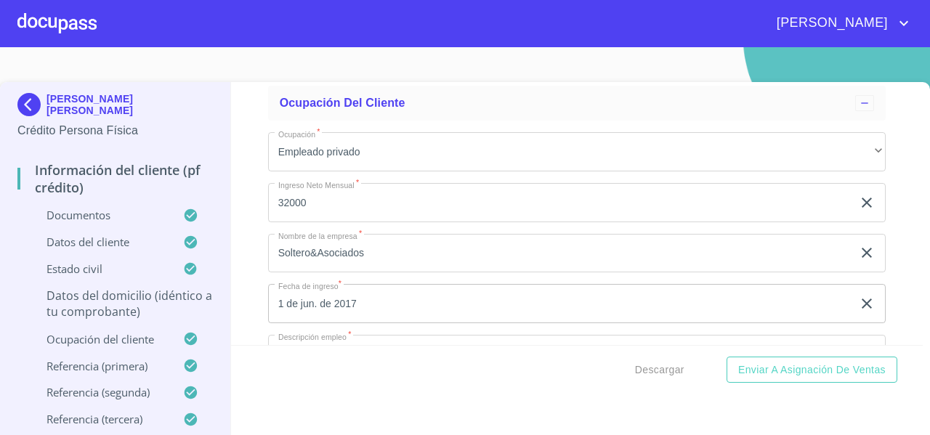
click at [38, 33] on div at bounding box center [56, 23] width 79 height 47
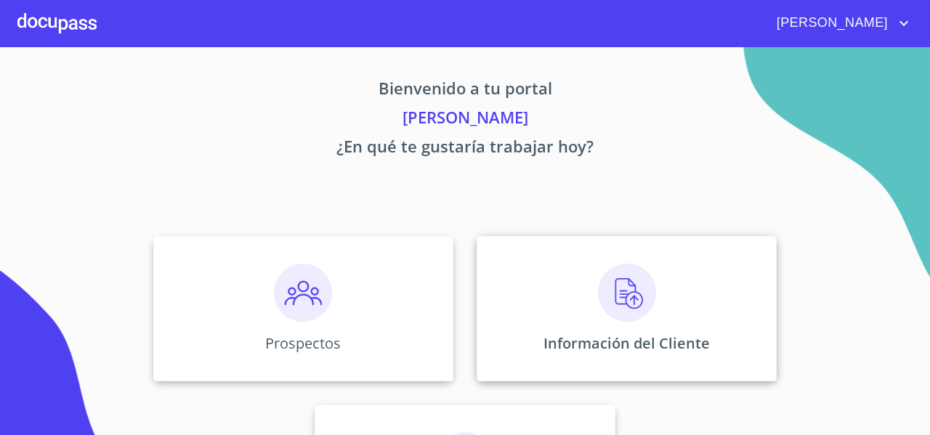
click at [546, 275] on div "Información del Cliente" at bounding box center [627, 308] width 300 height 145
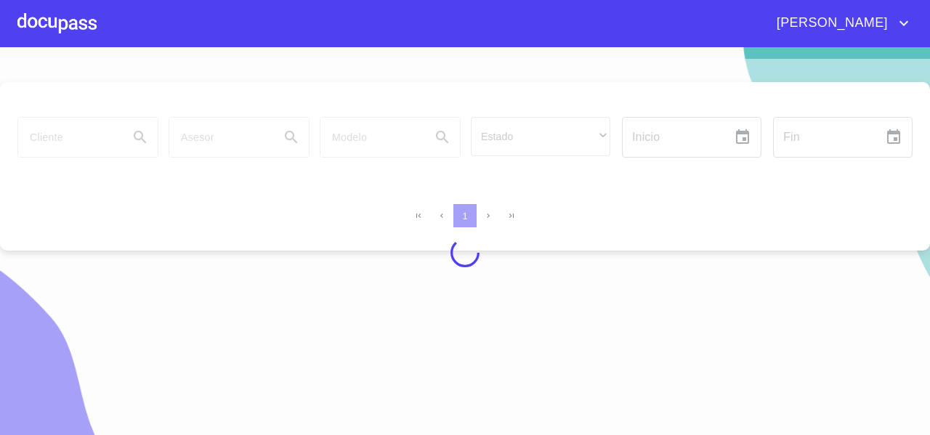
click at [63, 148] on div at bounding box center [465, 253] width 930 height 388
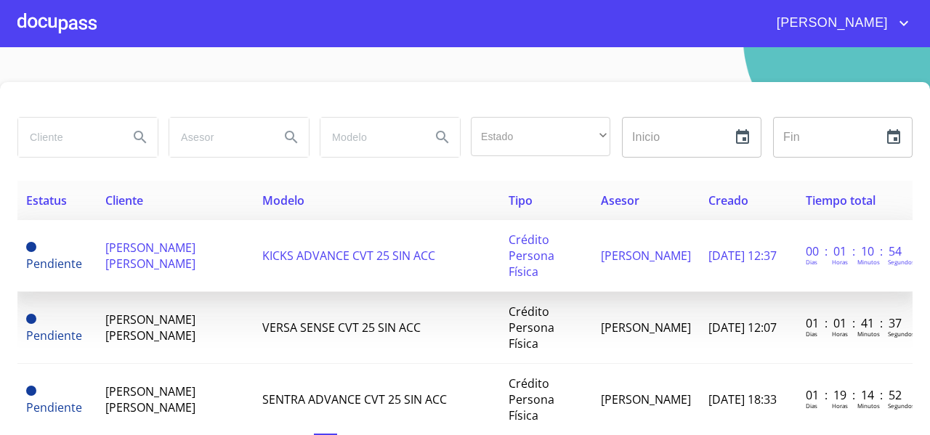
click at [177, 238] on td "[PERSON_NAME] [PERSON_NAME]" at bounding box center [176, 256] width 158 height 72
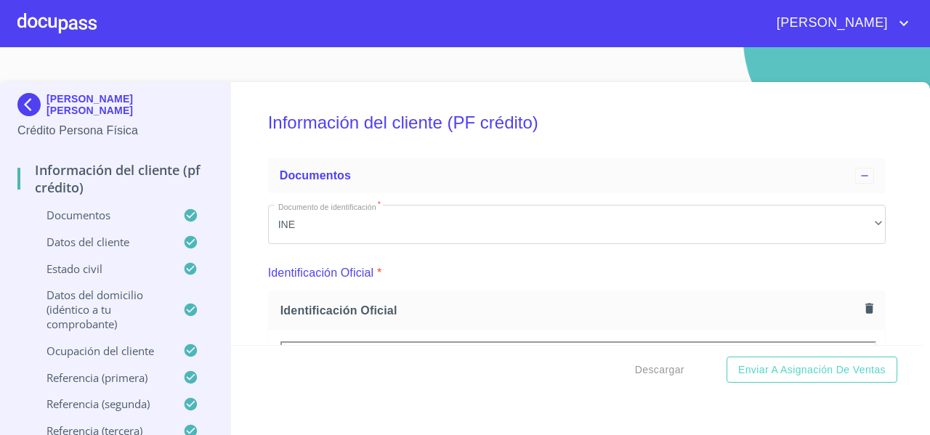
scroll to position [6226, 0]
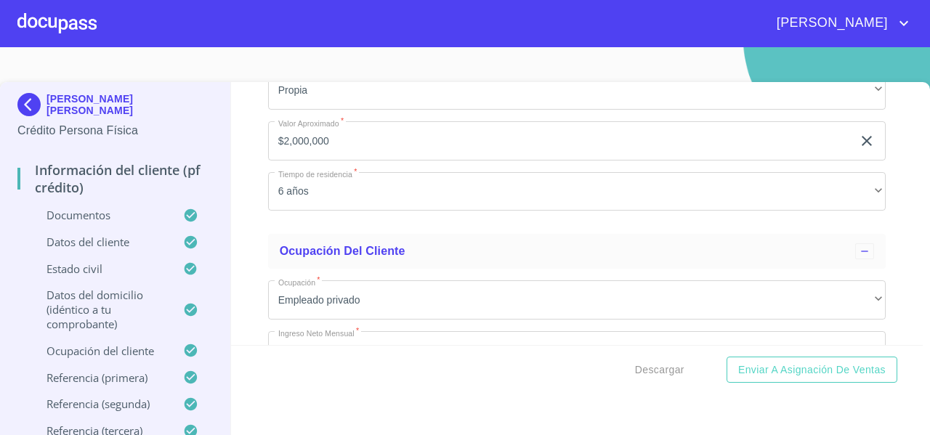
drag, startPoint x: 417, startPoint y: 259, endPoint x: 309, endPoint y: 252, distance: 108.6
click at [354, 382] on input "Soltero&Asociados" at bounding box center [560, 401] width 584 height 39
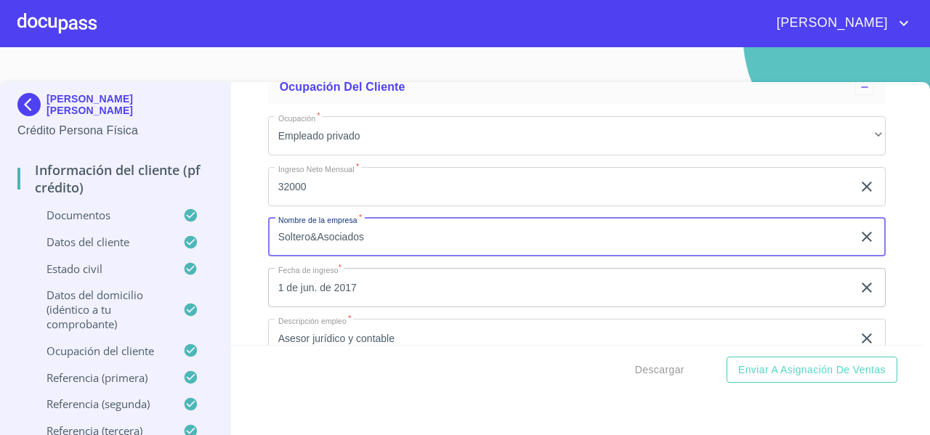
drag, startPoint x: 309, startPoint y: 252, endPoint x: 275, endPoint y: 252, distance: 34.2
click at [275, 252] on input "Soltero&Asociados" at bounding box center [560, 237] width 584 height 39
click at [25, 100] on img at bounding box center [31, 104] width 29 height 23
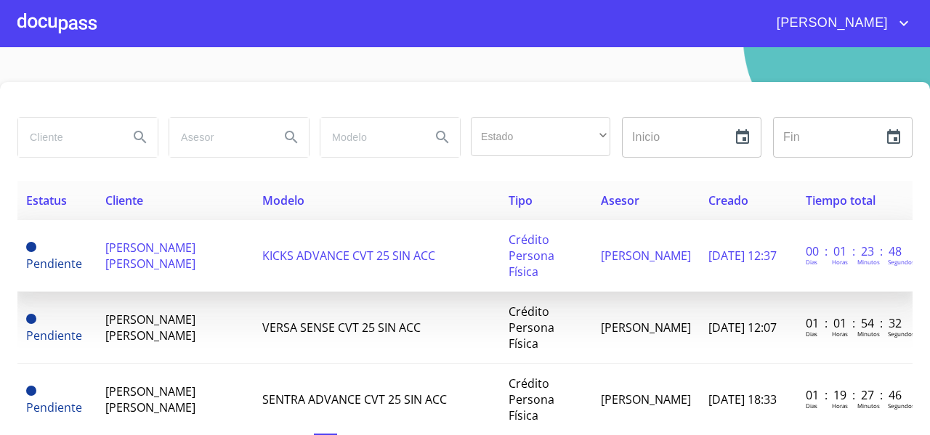
click at [145, 254] on span "[PERSON_NAME] [PERSON_NAME]" at bounding box center [150, 256] width 90 height 32
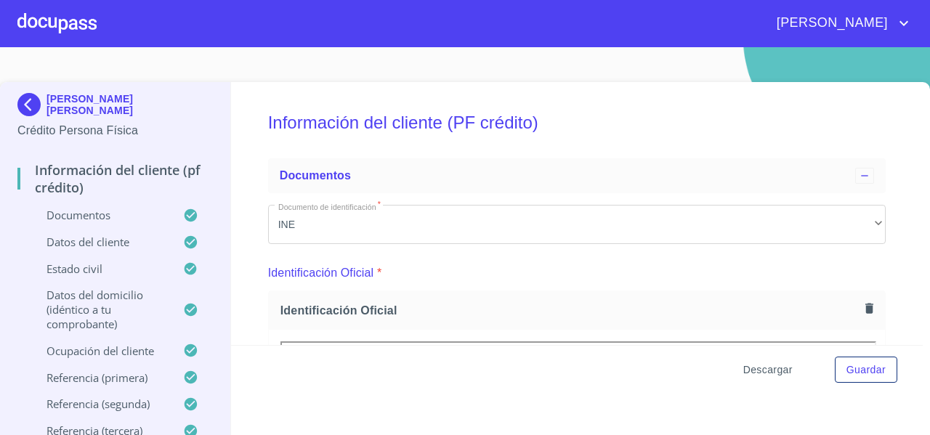
scroll to position [3137, 0]
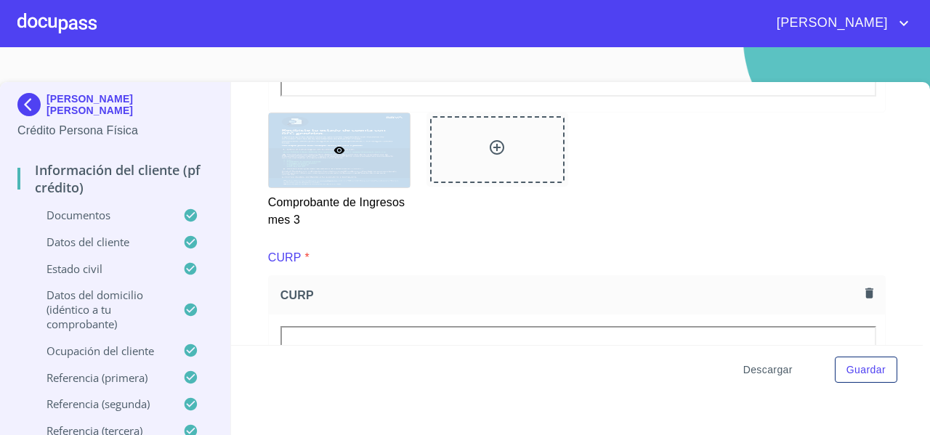
click at [755, 374] on span "Descargar" at bounding box center [768, 370] width 49 height 18
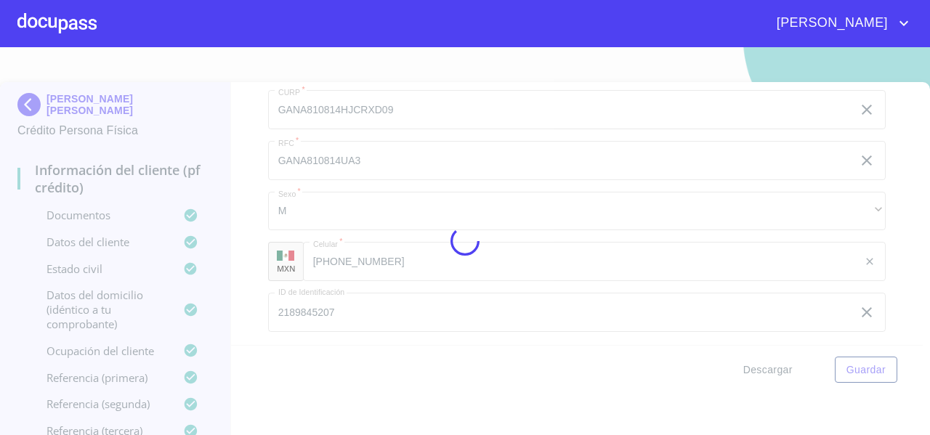
scroll to position [0, 0]
